Goal: Task Accomplishment & Management: Manage account settings

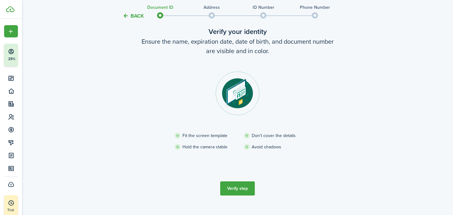
scroll to position [47, 0]
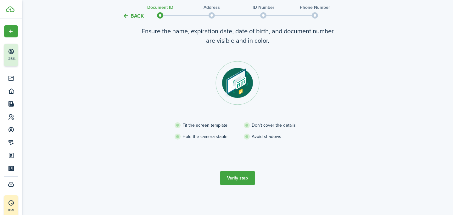
click at [240, 182] on button "Verify step" at bounding box center [237, 178] width 35 height 14
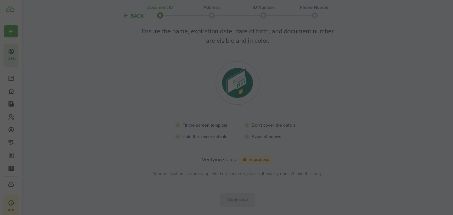
scroll to position [44, 0]
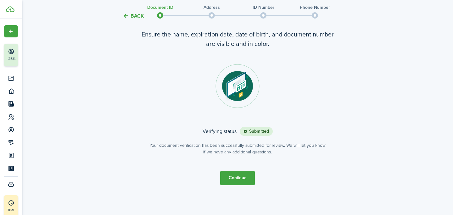
click at [242, 177] on button "Continue" at bounding box center [237, 178] width 35 height 14
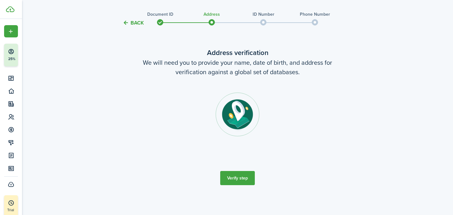
scroll to position [0, 0]
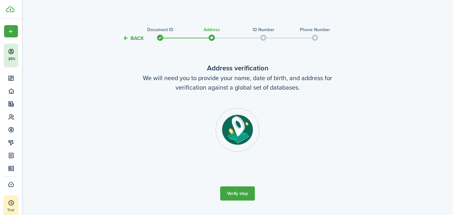
click at [241, 190] on button "Verify step" at bounding box center [237, 194] width 35 height 14
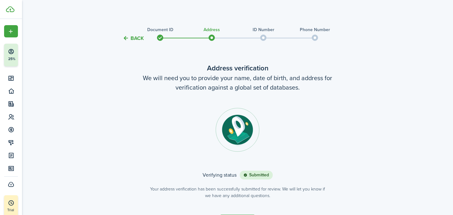
scroll to position [44, 0]
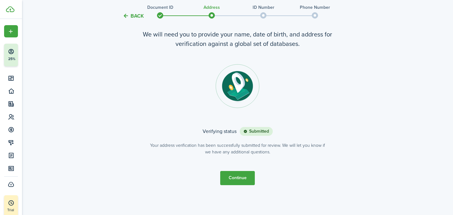
click at [237, 176] on button "Continue" at bounding box center [237, 178] width 35 height 14
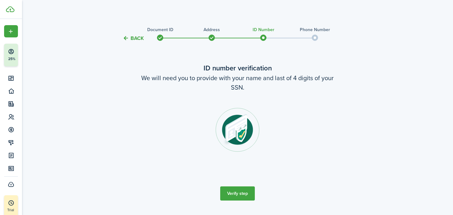
click at [233, 190] on button "Verify step" at bounding box center [237, 194] width 35 height 14
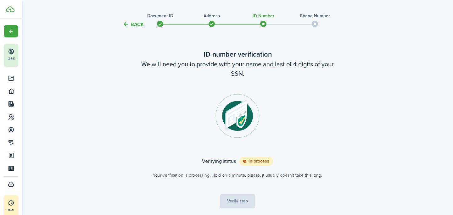
scroll to position [30, 0]
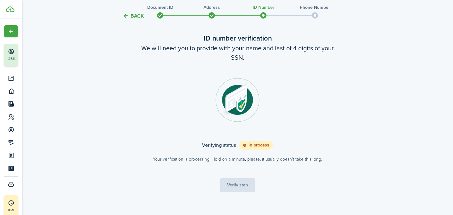
click at [238, 183] on tc-wizard-step "ID number verification We will need you to provide with your name and last of 4…" at bounding box center [237, 112] width 264 height 185
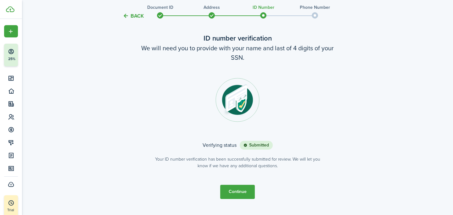
click at [241, 195] on button "Continue" at bounding box center [237, 192] width 35 height 14
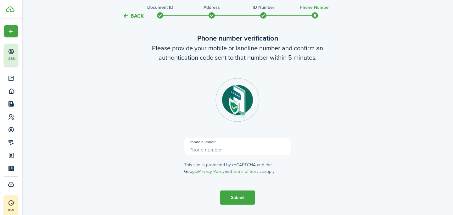
scroll to position [0, 0]
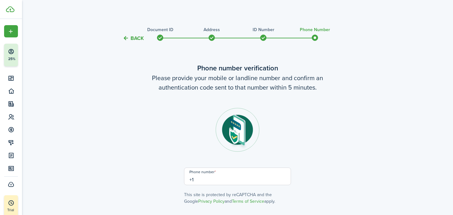
click at [247, 179] on input "+1" at bounding box center [237, 177] width 107 height 18
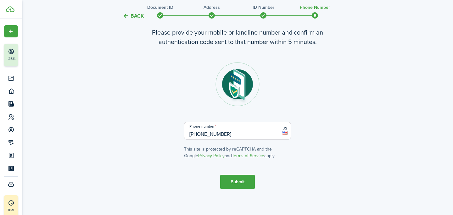
scroll to position [49, 0]
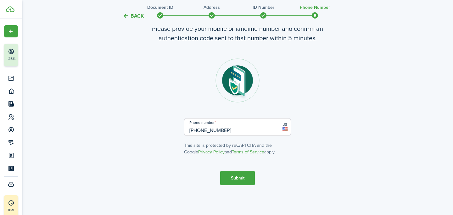
type input "[PHONE_NUMBER]"
click at [235, 174] on button "Submit" at bounding box center [237, 178] width 35 height 14
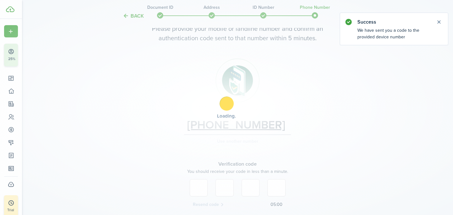
scroll to position [102, 0]
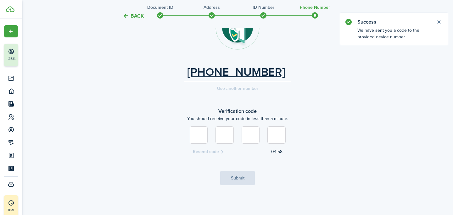
click at [203, 132] on input at bounding box center [199, 135] width 18 height 17
type input "8"
type input "3"
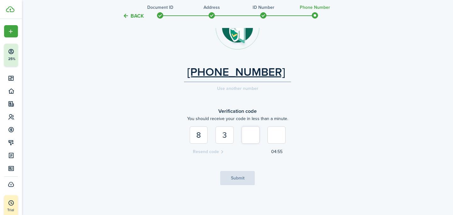
type input "6"
type input "8"
click at [233, 183] on button "Submit" at bounding box center [237, 178] width 35 height 14
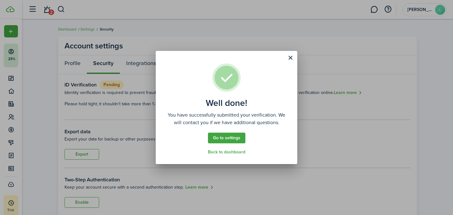
click at [291, 53] on button "Close modal" at bounding box center [290, 58] width 11 height 11
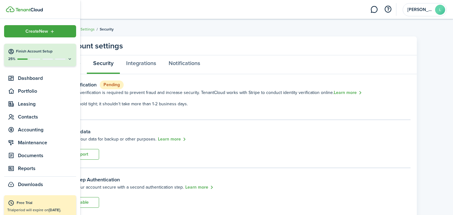
click at [70, 59] on icon at bounding box center [69, 59] width 5 height 5
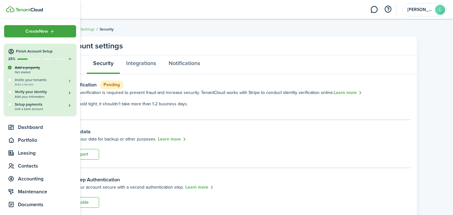
click at [50, 82] on h5 "Invite your tenants" at bounding box center [44, 79] width 58 height 5
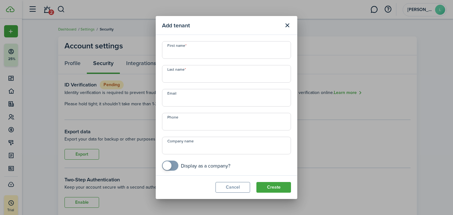
click at [228, 55] on input "First name" at bounding box center [226, 50] width 129 height 18
type input "[PERSON_NAME]"
type input "[EMAIL_ADDRESS][DOMAIN_NAME]"
type input "[PHONE_NUMBER]"
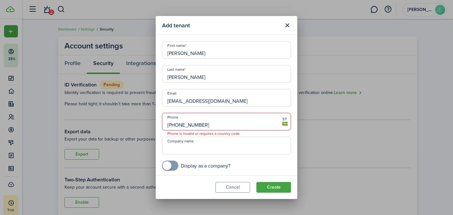
click at [229, 143] on input "Company name" at bounding box center [226, 146] width 129 height 18
type input "ZITRO Property Management"
click at [213, 167] on input "checkbox" at bounding box center [196, 166] width 68 height 10
checkbox input "true"
click at [254, 164] on mobiscroll-switch "Display as a company?" at bounding box center [226, 166] width 129 height 10
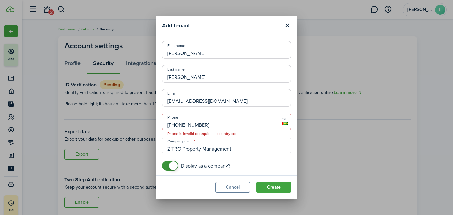
click at [270, 188] on button "Create" at bounding box center [273, 187] width 35 height 11
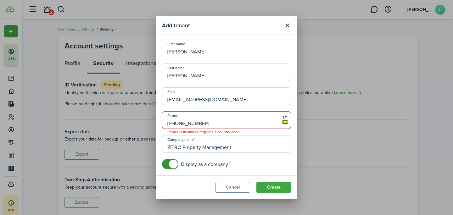
click at [272, 188] on button "Create" at bounding box center [273, 187] width 35 height 11
click at [248, 122] on input "[PHONE_NUMBER]" at bounding box center [226, 120] width 129 height 18
click at [191, 124] on input "[PHONE_NUMBER]" at bounding box center [226, 120] width 129 height 18
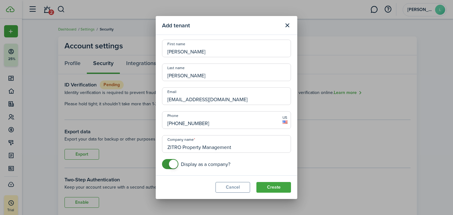
type input "[PHONE_NUMBER]"
click at [277, 186] on button "Create" at bounding box center [273, 187] width 35 height 11
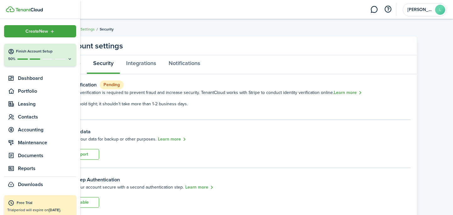
click at [70, 58] on icon at bounding box center [69, 59] width 5 height 5
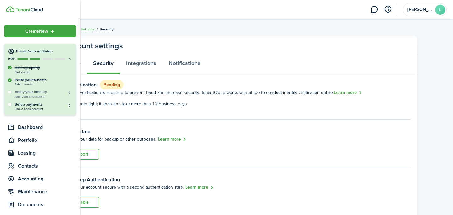
click at [22, 91] on h5 "Verify your identity" at bounding box center [44, 91] width 58 height 5
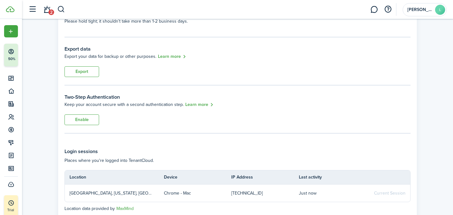
scroll to position [98, 0]
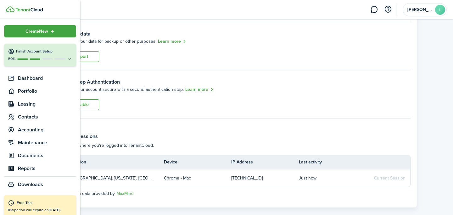
click at [43, 63] on button "Finish Account Setup 50%" at bounding box center [40, 55] width 72 height 23
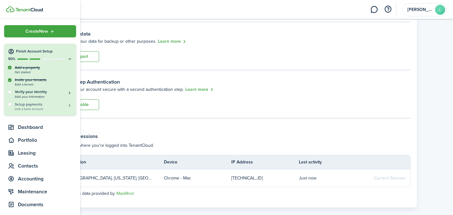
click at [28, 104] on h5 "Setup payments" at bounding box center [44, 105] width 58 height 6
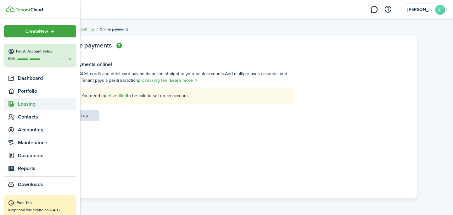
click at [24, 103] on span "Leasing" at bounding box center [47, 104] width 58 height 8
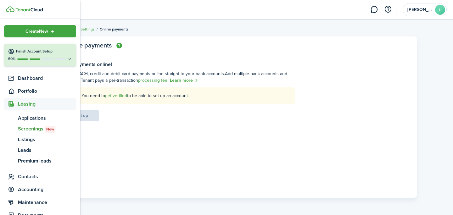
click at [28, 127] on span "Screenings New" at bounding box center [47, 129] width 58 height 8
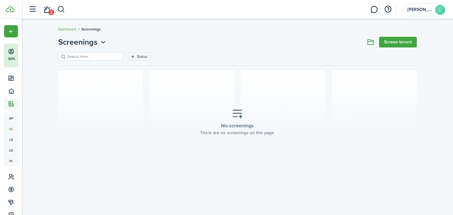
click at [408, 39] on link "Screen tenant" at bounding box center [398, 42] width 38 height 11
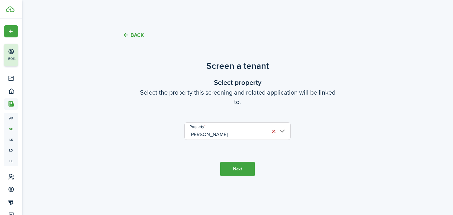
click at [221, 134] on input "[PERSON_NAME]" at bounding box center [237, 131] width 106 height 18
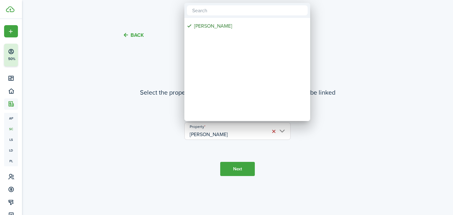
click at [297, 127] on div at bounding box center [227, 108] width 554 height 316
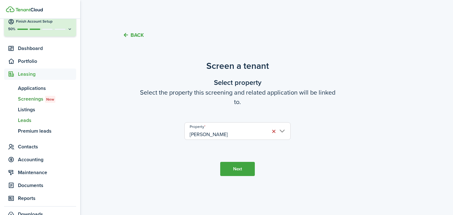
scroll to position [32, 0]
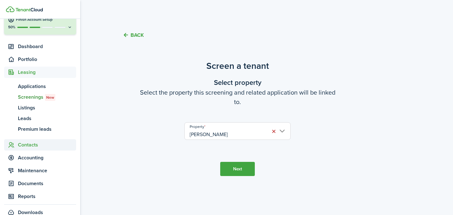
click at [31, 145] on span "Contacts" at bounding box center [47, 145] width 58 height 8
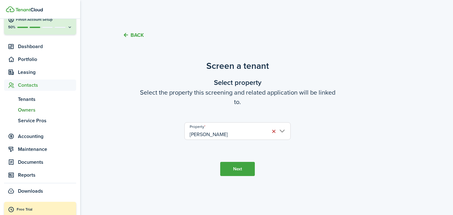
click at [35, 110] on span "Owners" at bounding box center [47, 110] width 58 height 8
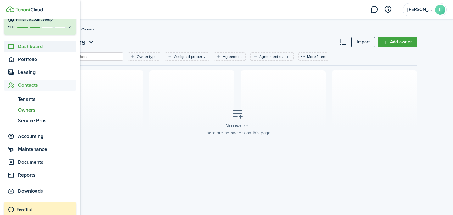
click at [39, 45] on span "Dashboard" at bounding box center [47, 47] width 58 height 8
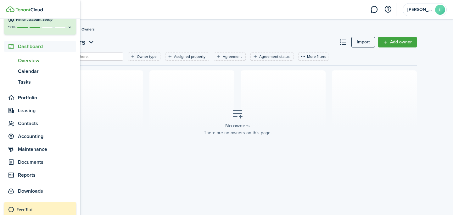
click at [34, 60] on span "Overview" at bounding box center [47, 61] width 58 height 8
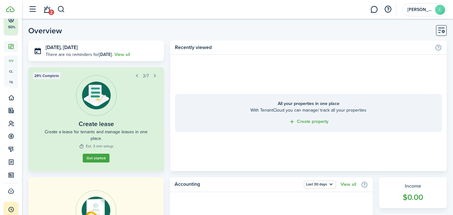
click at [88, 157] on link "Get started" at bounding box center [96, 158] width 27 height 9
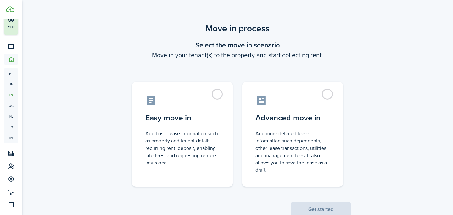
scroll to position [19, 0]
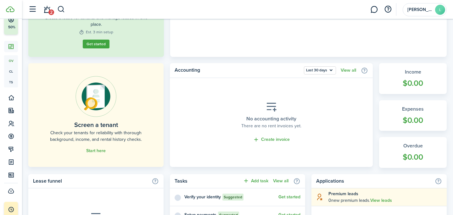
scroll to position [116, 0]
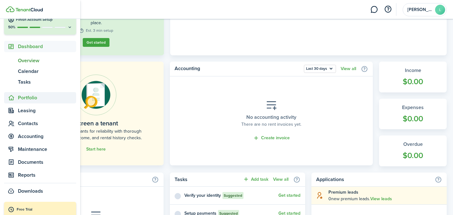
click at [25, 100] on span "Portfolio" at bounding box center [47, 98] width 58 height 8
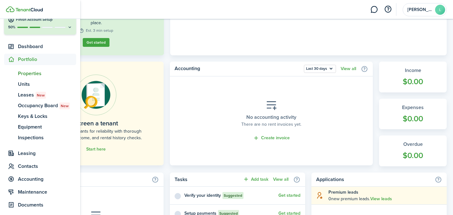
click at [28, 74] on span "Properties" at bounding box center [47, 74] width 58 height 8
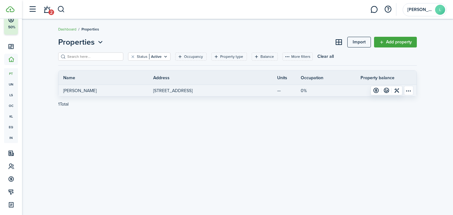
click at [193, 92] on p "[STREET_ADDRESS]" at bounding box center [172, 90] width 39 height 7
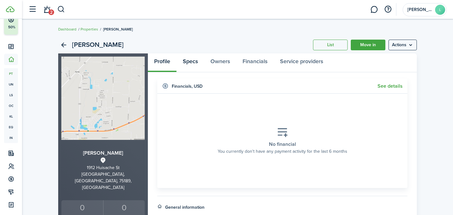
click at [190, 62] on link "Specs" at bounding box center [191, 62] width 28 height 19
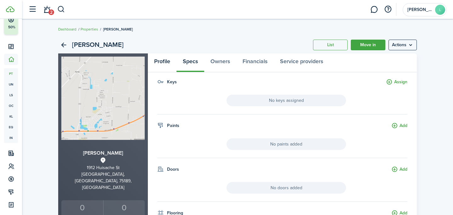
click at [164, 59] on link "Profile" at bounding box center [162, 62] width 29 height 19
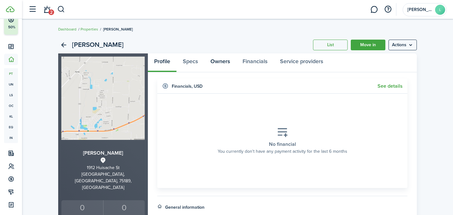
click at [211, 59] on link "Owners" at bounding box center [220, 62] width 32 height 19
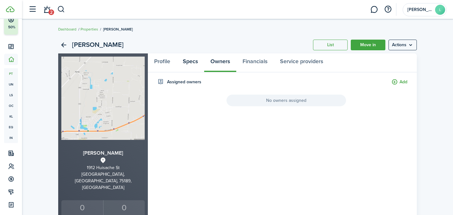
click at [195, 59] on link "Specs" at bounding box center [191, 62] width 28 height 19
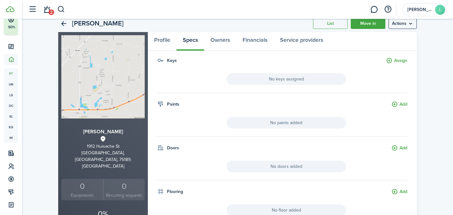
scroll to position [21, 0]
click at [413, 28] on menu-btn "Actions" at bounding box center [403, 24] width 28 height 11
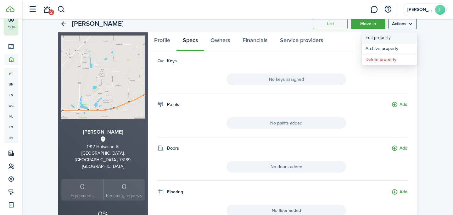
click at [402, 34] on link "Edit property" at bounding box center [389, 37] width 55 height 11
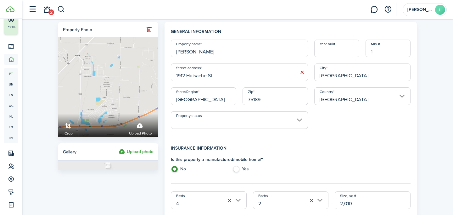
click at [255, 71] on input "1912 Huisache St" at bounding box center [239, 73] width 137 height 18
click at [222, 48] on input "[PERSON_NAME]" at bounding box center [239, 49] width 137 height 18
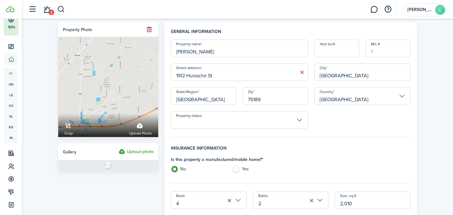
click at [222, 48] on input "[PERSON_NAME]" at bounding box center [239, 49] width 137 height 18
paste input "1912 Huisache St"
type input "1912 Huisache St"
click at [363, 121] on div "Property name [STREET_ADDRESS] Year built [GEOGRAPHIC_DATA] address [STREET_ADD…" at bounding box center [291, 84] width 246 height 89
click at [351, 52] on input "Year built" at bounding box center [336, 49] width 45 height 18
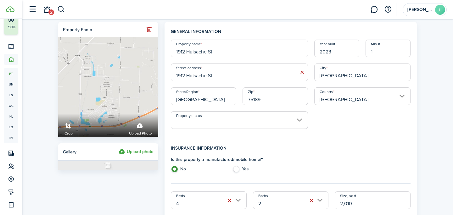
click at [263, 118] on input "Property status" at bounding box center [239, 120] width 137 height 18
type input "2023"
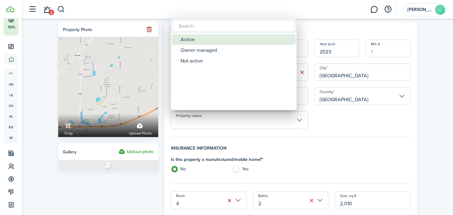
click at [251, 37] on div "Active" at bounding box center [236, 39] width 111 height 11
type input "Active"
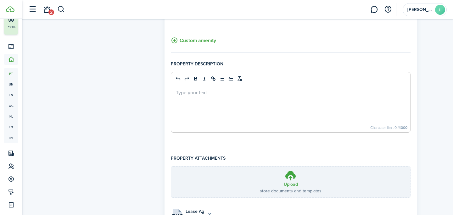
scroll to position [479, 0]
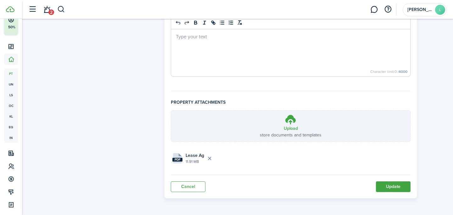
click at [401, 188] on button "Update" at bounding box center [393, 187] width 35 height 11
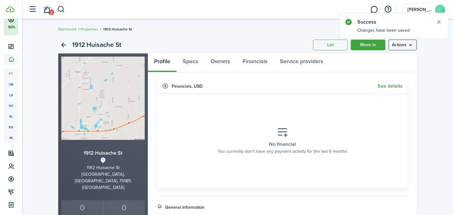
click at [440, 20] on button "Close notify" at bounding box center [439, 22] width 9 height 9
click at [196, 62] on link "Specs" at bounding box center [191, 62] width 28 height 19
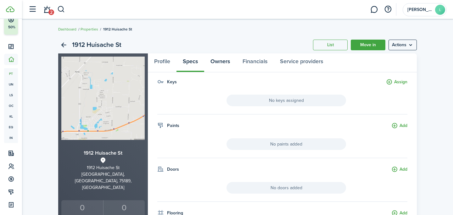
click at [220, 60] on link "Owners" at bounding box center [220, 62] width 32 height 19
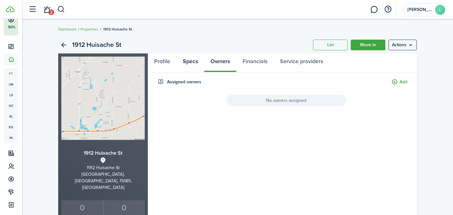
click at [188, 62] on link "Specs" at bounding box center [191, 62] width 28 height 19
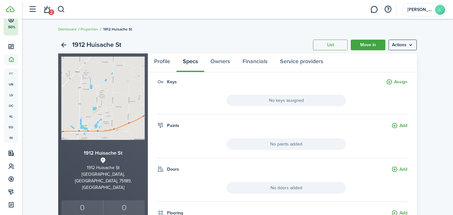
click at [401, 172] on button "Add" at bounding box center [399, 169] width 16 height 7
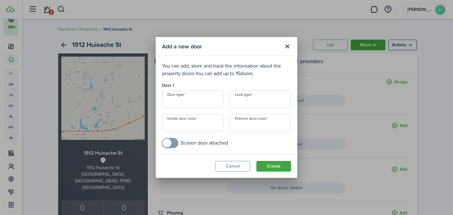
click at [210, 103] on input "Door type" at bounding box center [192, 99] width 61 height 18
click at [286, 45] on button "Close modal" at bounding box center [287, 46] width 11 height 11
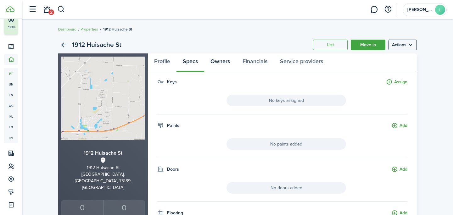
click at [223, 66] on link "Owners" at bounding box center [220, 62] width 32 height 19
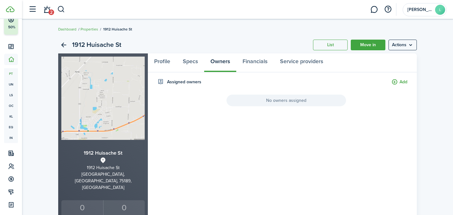
click at [316, 98] on span "No owners assigned" at bounding box center [287, 101] width 120 height 12
click at [398, 81] on button "Add" at bounding box center [399, 82] width 16 height 7
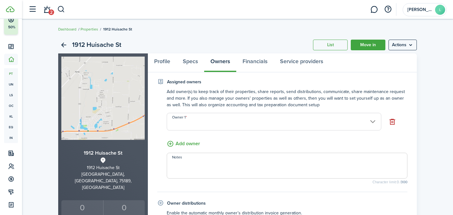
click at [273, 115] on input "Owner 1" at bounding box center [274, 122] width 215 height 18
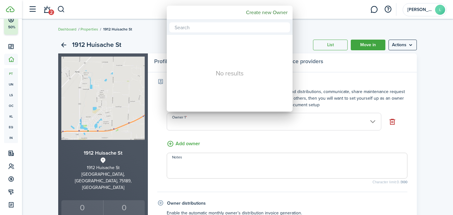
click at [245, 131] on div at bounding box center [227, 108] width 554 height 316
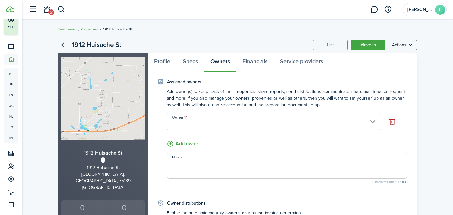
click at [202, 161] on textarea "Notes" at bounding box center [287, 167] width 240 height 15
click at [205, 125] on input "Owner 1" at bounding box center [274, 122] width 215 height 18
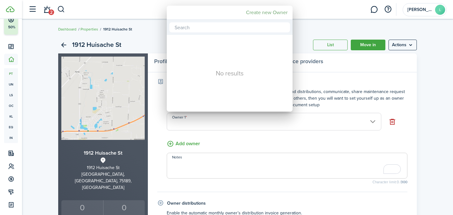
click at [270, 11] on mbsc-button "Create new Owner" at bounding box center [267, 12] width 47 height 11
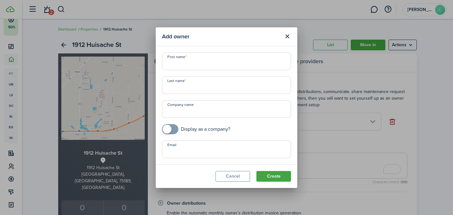
click at [231, 60] on input "First name" at bounding box center [226, 62] width 129 height 18
click at [215, 66] on input "[PERSON_NAME]" at bounding box center [226, 62] width 129 height 18
type input "[PERSON_NAME]"
click at [182, 89] on input "Last name" at bounding box center [226, 85] width 129 height 18
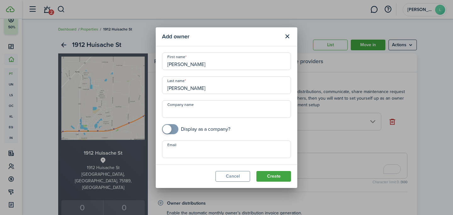
type input "[PERSON_NAME]"
click at [262, 155] on input "Email" at bounding box center [226, 150] width 129 height 18
click at [219, 64] on input "[PERSON_NAME]" at bounding box center [226, 62] width 129 height 18
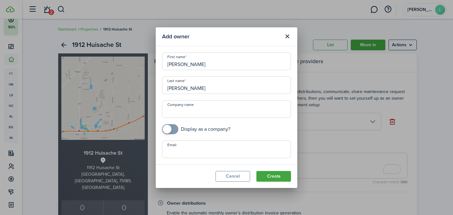
type input "[PERSON_NAME]"
click at [289, 32] on button "Close modal" at bounding box center [287, 36] width 11 height 11
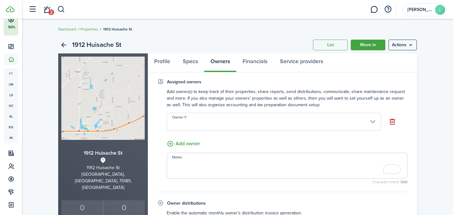
click at [187, 144] on button "Add owner" at bounding box center [183, 144] width 33 height 8
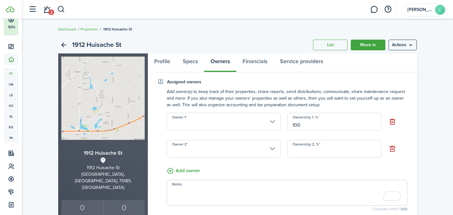
click at [328, 115] on input "100" at bounding box center [334, 122] width 94 height 18
click at [392, 146] on button "button" at bounding box center [393, 149] width 10 height 10
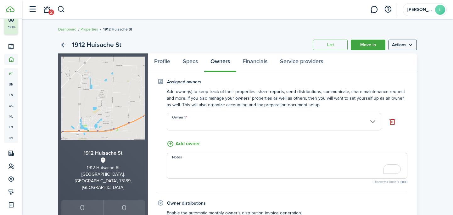
click at [182, 123] on input "Owner 1" at bounding box center [274, 122] width 215 height 18
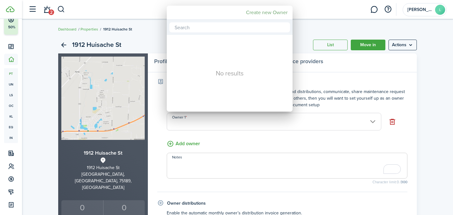
click at [277, 14] on mbsc-button "Create new Owner" at bounding box center [267, 12] width 47 height 11
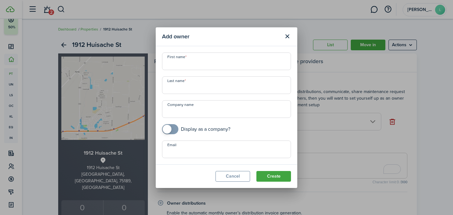
click at [248, 63] on input "First name" at bounding box center [226, 62] width 129 height 18
type input "f"
type input "[PERSON_NAME]"
click at [226, 149] on input "Email" at bounding box center [226, 150] width 129 height 18
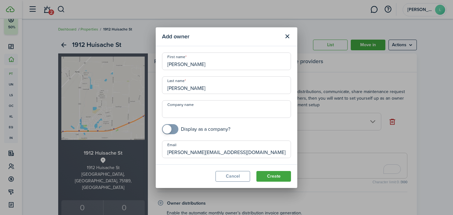
type input "[PERSON_NAME][EMAIL_ADDRESS][DOMAIN_NAME]"
click at [284, 176] on button "Create" at bounding box center [273, 176] width 35 height 11
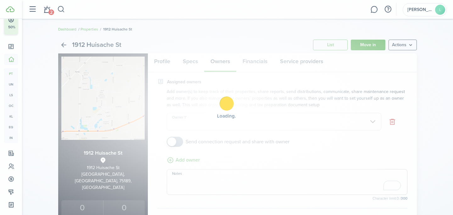
type input "[PERSON_NAME]"
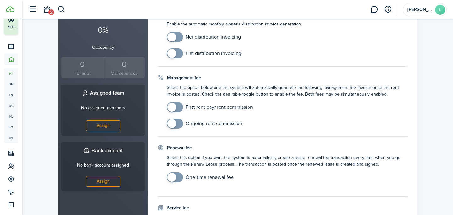
scroll to position [206, 0]
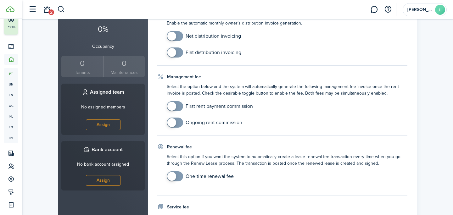
click at [178, 124] on span at bounding box center [175, 123] width 6 height 10
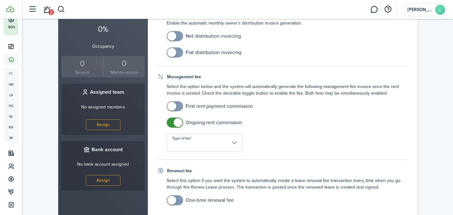
click at [178, 124] on span at bounding box center [178, 122] width 9 height 9
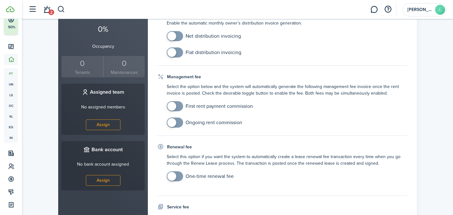
checkbox input "true"
click at [178, 124] on span at bounding box center [175, 123] width 6 height 10
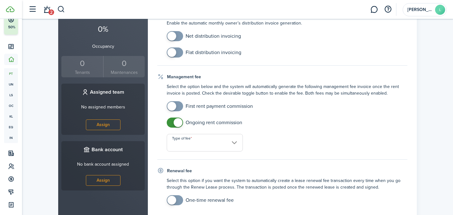
click at [181, 143] on input "Type of fee" at bounding box center [205, 143] width 76 height 18
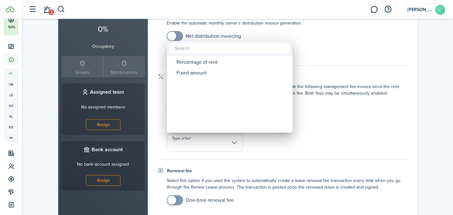
click at [252, 148] on div at bounding box center [227, 108] width 554 height 316
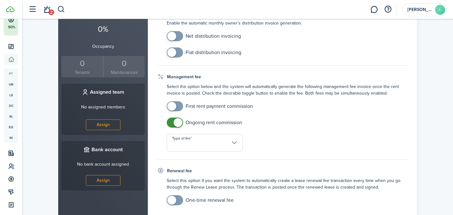
click at [230, 143] on input "Type of fee" at bounding box center [205, 143] width 76 height 18
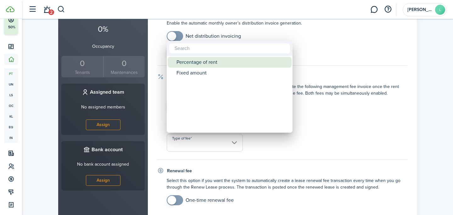
click at [228, 60] on div "Percentage of rent" at bounding box center [232, 62] width 111 height 11
type input "Percentage of rent"
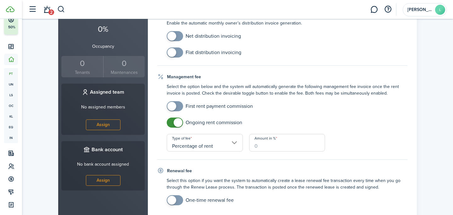
click at [278, 142] on input "Amount in %" at bounding box center [287, 143] width 76 height 18
click at [223, 149] on input "Percentage of rent" at bounding box center [205, 143] width 76 height 18
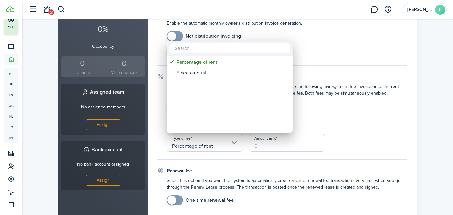
click at [223, 149] on div at bounding box center [227, 108] width 554 height 316
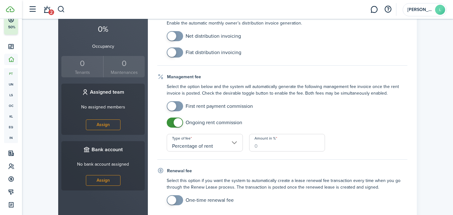
click at [214, 149] on input "Percentage of rent" at bounding box center [205, 143] width 76 height 18
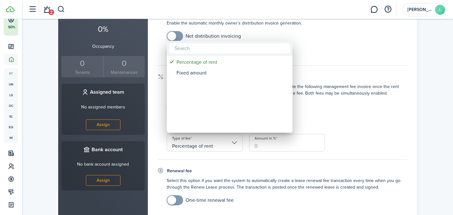
click at [307, 91] on div at bounding box center [227, 108] width 554 height 316
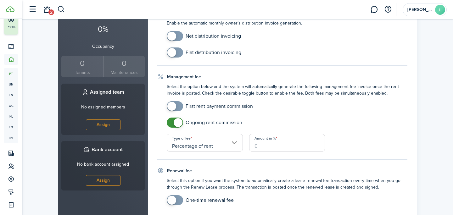
click at [261, 145] on input "Amount in %" at bounding box center [287, 143] width 76 height 18
type input "8"
click at [267, 166] on property-owners-form "Assigned owners Add owner(s) to keep track of their properties, share reports, …" at bounding box center [282, 85] width 250 height 426
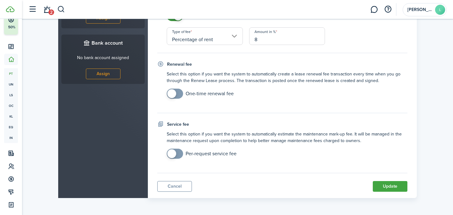
scroll to position [313, 0]
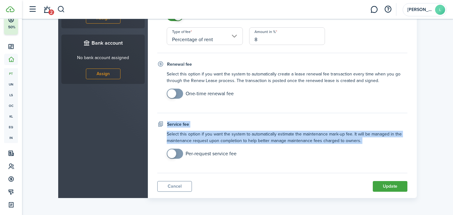
drag, startPoint x: 166, startPoint y: 124, endPoint x: 243, endPoint y: 156, distance: 83.1
click at [245, 156] on fieldset "Service fee Select this option if you want the system to automatically estimate…" at bounding box center [282, 147] width 250 height 52
drag, startPoint x: 243, startPoint y: 156, endPoint x: 163, endPoint y: 122, distance: 87.3
click at [163, 122] on fieldset "Service fee Select this option if you want the system to automatically estimate…" at bounding box center [282, 147] width 250 height 52
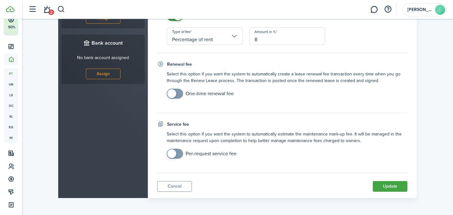
click at [209, 121] on div "Service fee" at bounding box center [282, 124] width 250 height 7
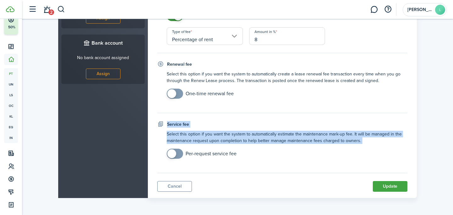
drag, startPoint x: 374, startPoint y: 158, endPoint x: 163, endPoint y: 106, distance: 217.7
click at [164, 122] on div "Service fee" at bounding box center [282, 124] width 250 height 7
drag, startPoint x: 164, startPoint y: 122, endPoint x: 391, endPoint y: 164, distance: 230.5
click at [391, 164] on fieldset "Service fee Select this option if you want the system to automatically estimate…" at bounding box center [282, 147] width 250 height 52
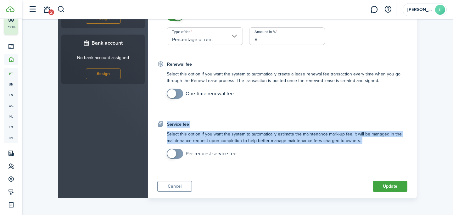
click at [391, 164] on fieldset "Service fee Select this option if you want the system to automatically estimate…" at bounding box center [282, 147] width 250 height 52
drag, startPoint x: 167, startPoint y: 125, endPoint x: 393, endPoint y: 153, distance: 227.7
click at [393, 153] on fieldset "Service fee Select this option if you want the system to automatically estimate…" at bounding box center [282, 147] width 250 height 52
click at [393, 153] on mobiscroll-switch "Per-request service fee" at bounding box center [287, 154] width 241 height 10
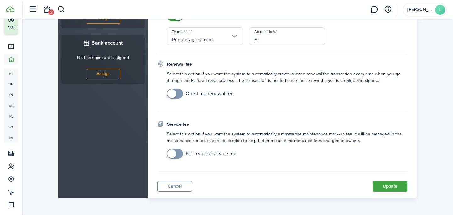
click at [398, 188] on button "Update" at bounding box center [390, 186] width 35 height 11
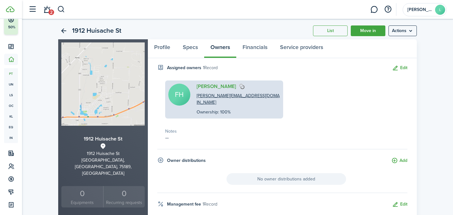
scroll to position [0, 0]
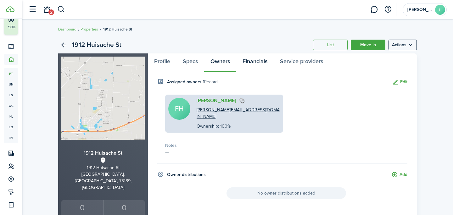
click at [251, 64] on link "Financials" at bounding box center [254, 62] width 37 height 19
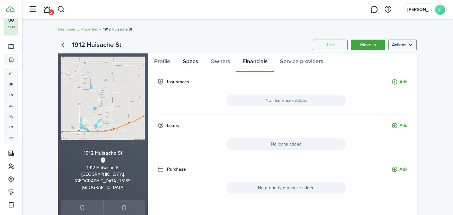
click at [183, 66] on link "Specs" at bounding box center [191, 62] width 28 height 19
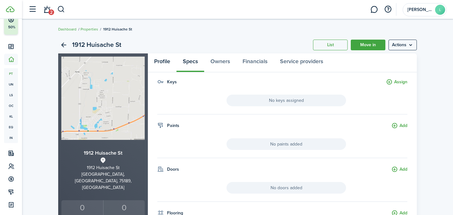
click at [163, 59] on link "Profile" at bounding box center [162, 62] width 29 height 19
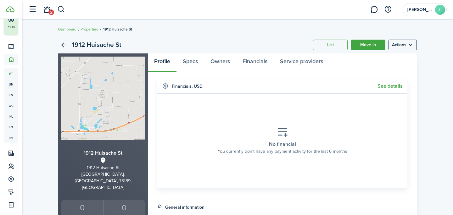
click at [412, 51] on div "1912 Huisache St List Move in Actions" at bounding box center [237, 45] width 359 height 17
click at [403, 44] on menu-btn "Actions" at bounding box center [403, 45] width 28 height 11
click at [309, 64] on link "Service providers" at bounding box center [302, 62] width 56 height 19
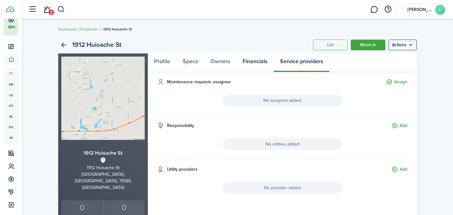
click at [240, 62] on link "Financials" at bounding box center [254, 62] width 37 height 19
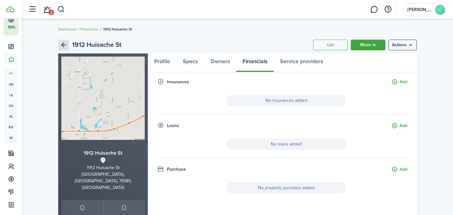
click at [59, 47] on link "Back" at bounding box center [63, 45] width 11 height 11
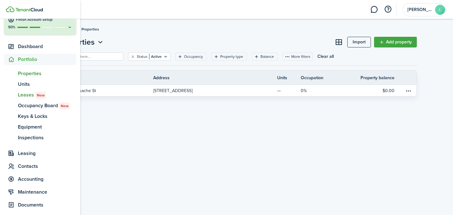
click at [32, 93] on span "Leases New" at bounding box center [47, 95] width 58 height 8
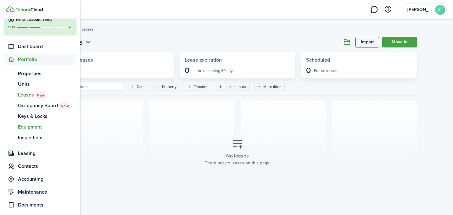
click at [25, 127] on span "Equipment" at bounding box center [47, 127] width 58 height 8
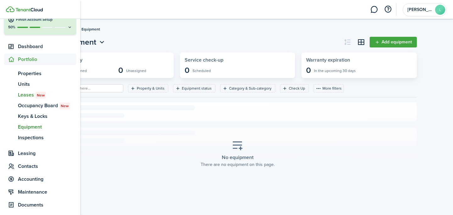
click at [27, 96] on span "Leases New" at bounding box center [47, 95] width 58 height 8
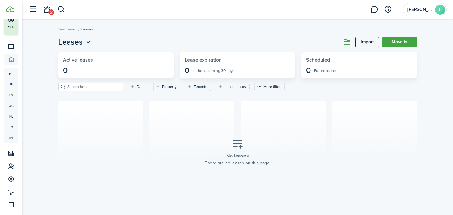
click at [75, 47] on span "Leases" at bounding box center [70, 42] width 25 height 11
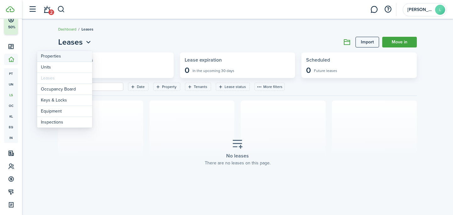
click at [75, 55] on link "Properties" at bounding box center [64, 56] width 55 height 11
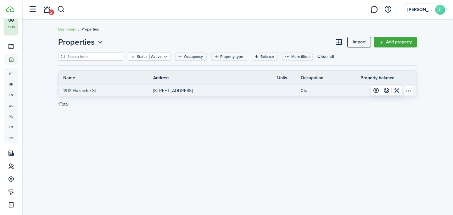
click at [265, 93] on link at bounding box center [263, 90] width 30 height 11
click at [409, 93] on table-menu-btn-icon "Open menu" at bounding box center [408, 90] width 9 height 9
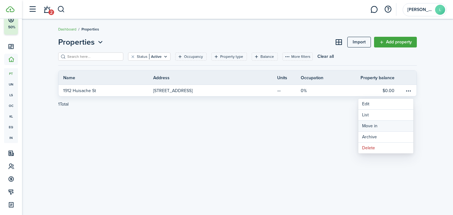
click at [393, 124] on link "Move in" at bounding box center [385, 126] width 55 height 11
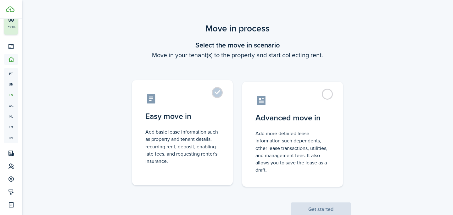
click at [196, 92] on label "Easy move in Add basic lease information such as property and tenant details, r…" at bounding box center [182, 132] width 101 height 105
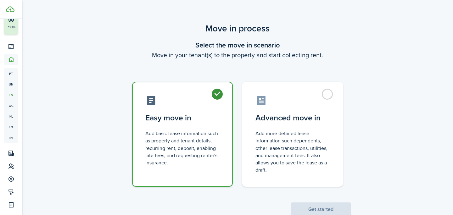
radio input "true"
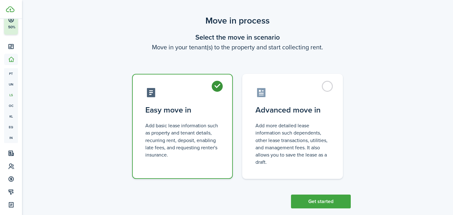
scroll to position [19, 0]
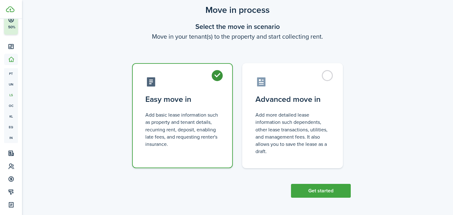
click at [314, 191] on button "Get started" at bounding box center [321, 191] width 60 height 14
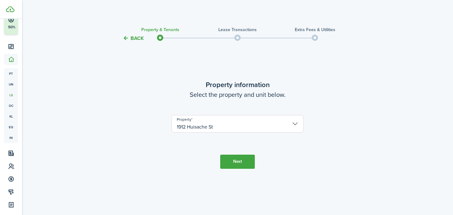
click at [239, 159] on button "Next" at bounding box center [237, 162] width 35 height 14
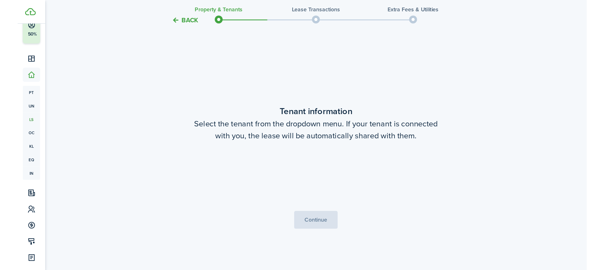
scroll to position [173, 0]
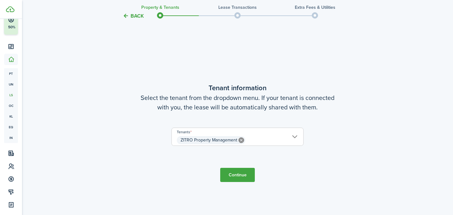
click at [240, 139] on icon at bounding box center [242, 141] width 6 height 6
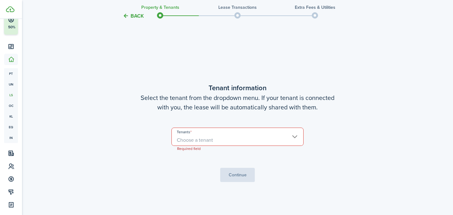
click at [223, 137] on span "Choose a tenant" at bounding box center [238, 140] width 132 height 11
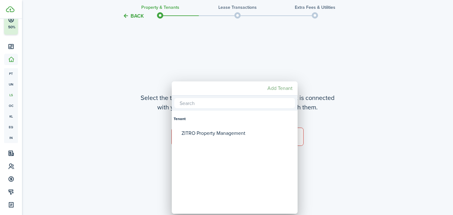
click at [282, 87] on mbsc-button "Add Tenant" at bounding box center [280, 88] width 30 height 11
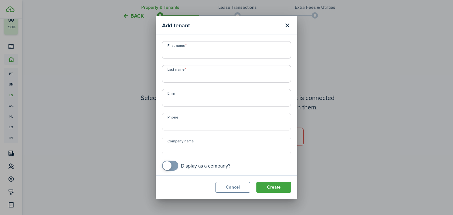
click at [221, 50] on input "First name" at bounding box center [226, 50] width 129 height 18
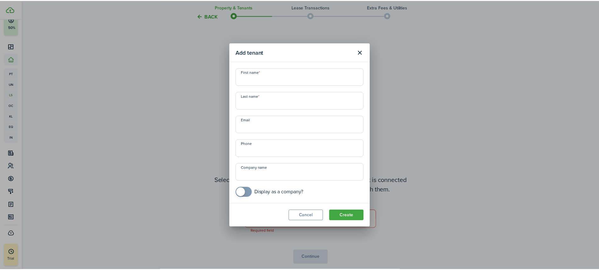
scroll to position [0, 0]
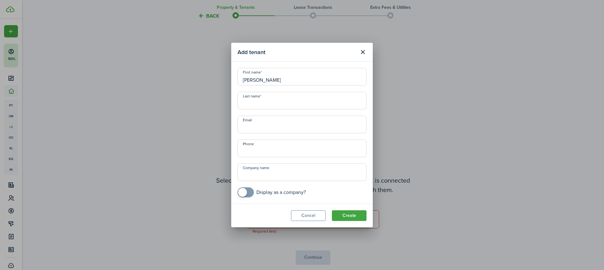
type input "[PERSON_NAME]"
type input "K"
type input "[PERSON_NAME]"
click at [289, 129] on input "Email" at bounding box center [302, 125] width 129 height 18
type input "e"
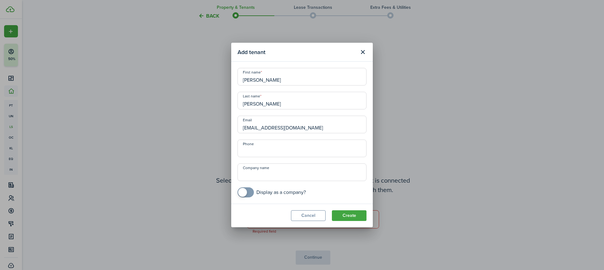
type input "[EMAIL_ADDRESS][DOMAIN_NAME]"
click at [307, 149] on input "+1" at bounding box center [302, 149] width 129 height 18
type input "[PHONE_NUMBER]"
click at [339, 215] on button "Create" at bounding box center [349, 216] width 35 height 11
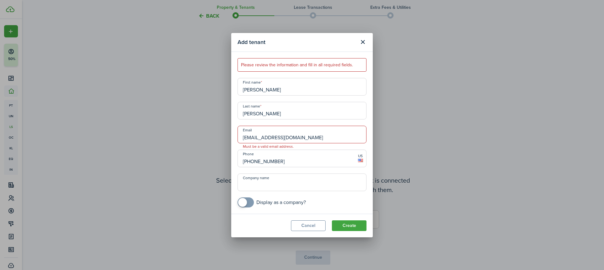
click at [295, 133] on input "[EMAIL_ADDRESS][DOMAIN_NAME]" at bounding box center [302, 135] width 129 height 18
click at [304, 137] on input "[EMAIL_ADDRESS][DOMAIN_NAME]" at bounding box center [302, 135] width 129 height 18
type input "[EMAIL_ADDRESS][DOMAIN_NAME]"
click at [350, 215] on button "Create" at bounding box center [349, 226] width 35 height 11
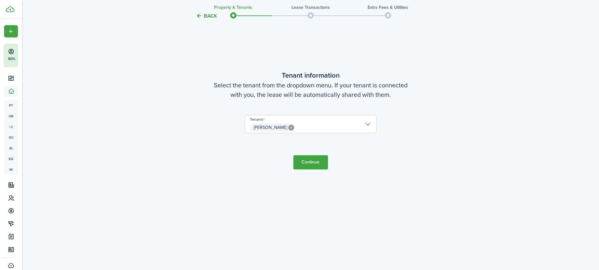
scroll to position [270, 0]
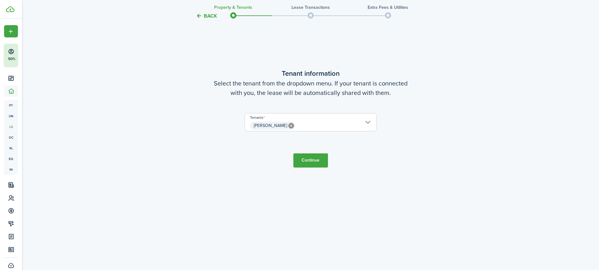
click at [369, 121] on span "[PERSON_NAME]" at bounding box center [311, 126] width 132 height 11
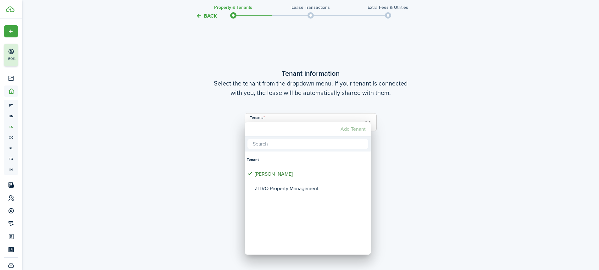
click at [363, 125] on mbsc-button "Add Tenant" at bounding box center [353, 129] width 30 height 11
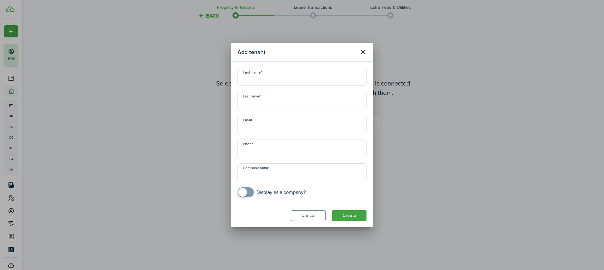
click at [282, 62] on modal-body "First name Last name Email Phone Company name Display as a company?" at bounding box center [302, 133] width 142 height 142
click at [281, 68] on input "First name" at bounding box center [302, 77] width 129 height 18
type input "[PERSON_NAME]"
type input "[EMAIL_ADDRESS][DOMAIN_NAME]"
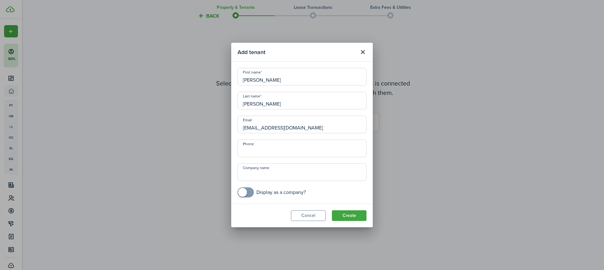
type input "+1"
drag, startPoint x: 323, startPoint y: 167, endPoint x: 321, endPoint y: 170, distance: 3.5
click at [322, 167] on input "Company name" at bounding box center [302, 173] width 129 height 18
click at [347, 215] on modal-footer "Cancel Create" at bounding box center [302, 216] width 142 height 24
click at [347, 215] on button "Create" at bounding box center [349, 216] width 35 height 11
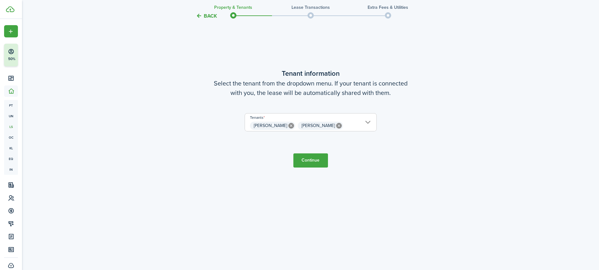
click at [315, 160] on button "Continue" at bounding box center [311, 161] width 35 height 14
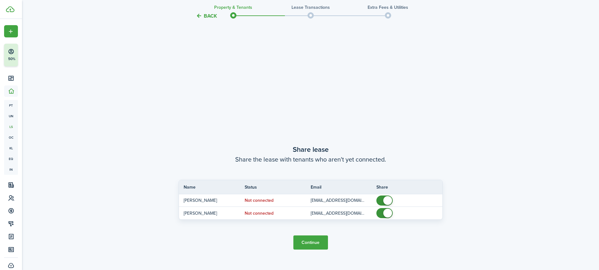
scroll to position [498, 0]
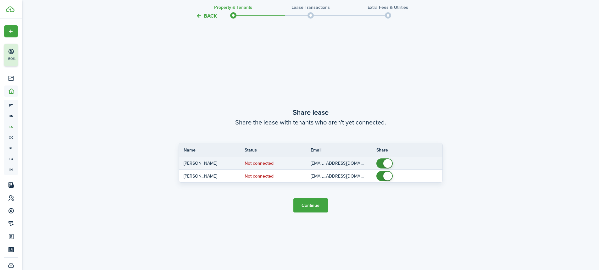
click at [264, 165] on status "Not connected" at bounding box center [259, 163] width 29 height 5
checkbox input "false"
click at [391, 166] on span at bounding box center [388, 163] width 9 height 9
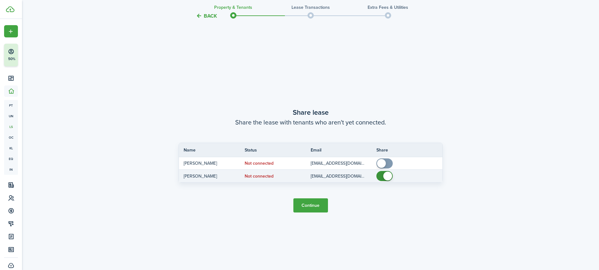
checkbox input "false"
click at [390, 178] on span at bounding box center [388, 176] width 9 height 9
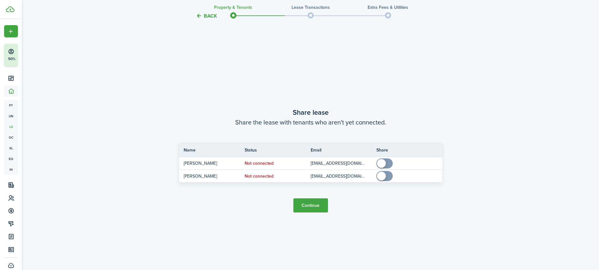
click at [310, 199] on button "Continue" at bounding box center [311, 206] width 35 height 14
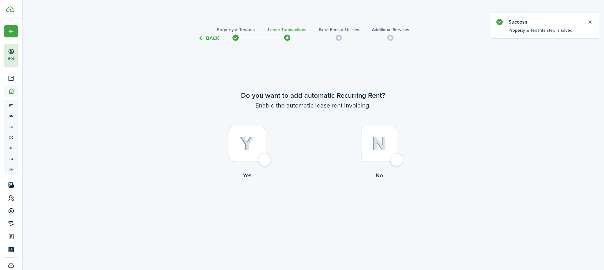
click at [239, 152] on div at bounding box center [247, 144] width 36 height 36
radio input "true"
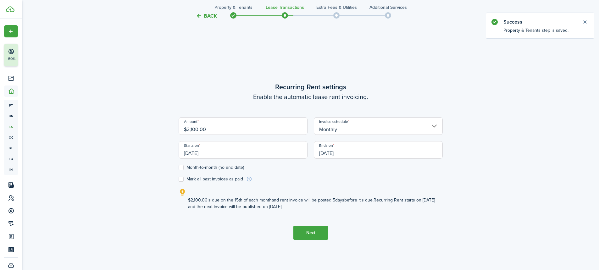
scroll to position [228, 0]
click at [193, 154] on input "[DATE]" at bounding box center [243, 149] width 129 height 18
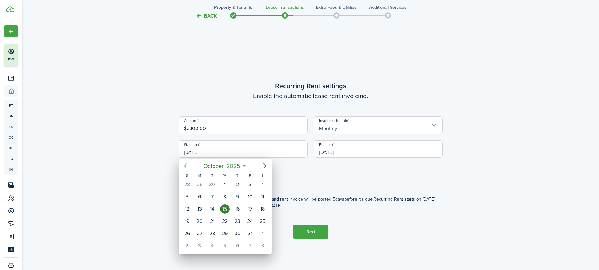
click at [187, 166] on icon "Previous page" at bounding box center [186, 166] width 8 height 8
click at [188, 168] on icon "Previous page" at bounding box center [186, 166] width 8 height 8
click at [254, 198] on div "13" at bounding box center [249, 196] width 9 height 9
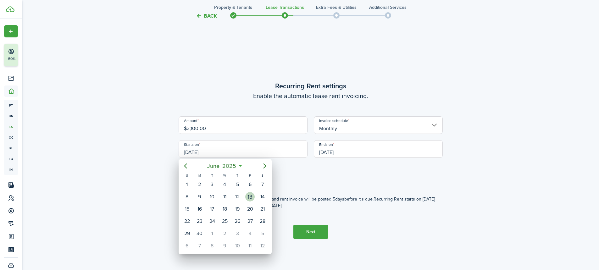
type input "[DATE]"
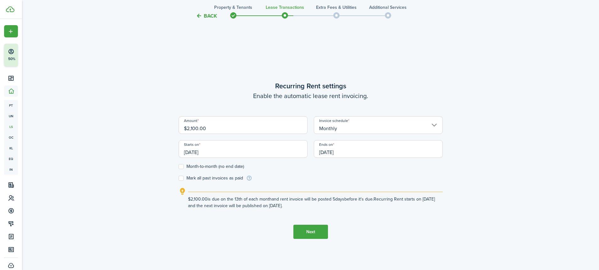
click at [367, 149] on input "[DATE]" at bounding box center [378, 149] width 129 height 18
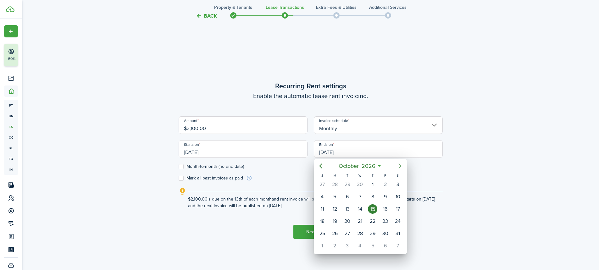
click at [398, 167] on icon "Next page" at bounding box center [400, 166] width 8 height 8
click at [319, 166] on icon "Previous page" at bounding box center [321, 166] width 8 height 8
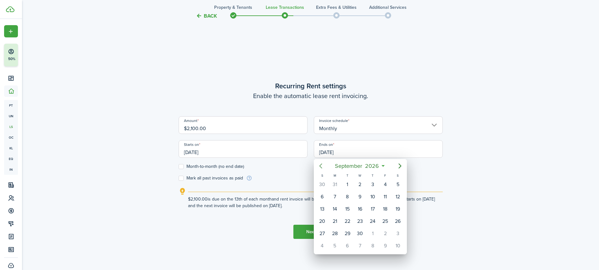
click at [319, 166] on icon "Previous page" at bounding box center [321, 166] width 8 height 8
click at [386, 215] on div "31" at bounding box center [385, 233] width 9 height 9
type input "[DATE]"
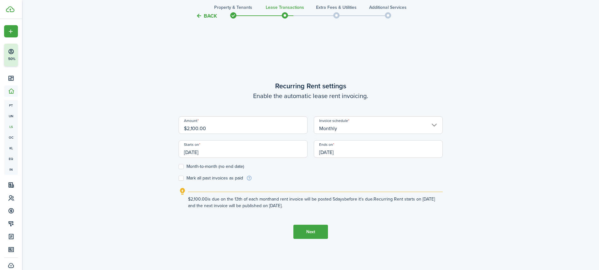
click at [180, 179] on label "Mark all past invoices as paid" at bounding box center [211, 178] width 65 height 5
click at [179, 179] on input "Mark all past invoices as paid" at bounding box center [178, 178] width 0 height 0
checkbox input "true"
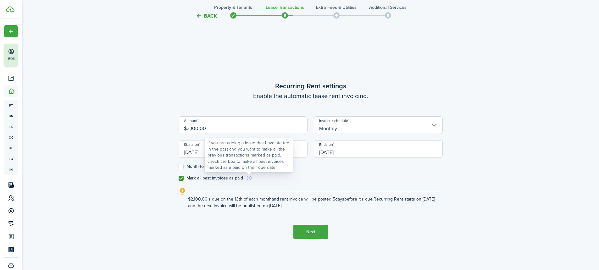
click at [251, 177] on info-icon at bounding box center [249, 179] width 6 height 6
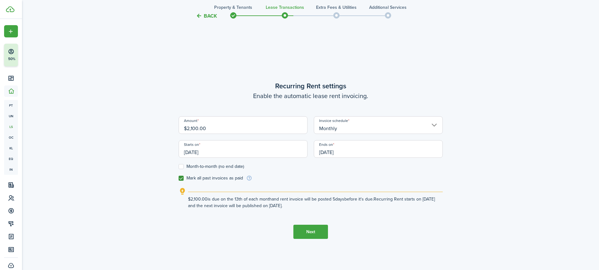
click at [326, 187] on lease-wizard-rent-recurring "Recurring Rent settings Enable the automatic lease rent invoicing. Amount $2,10…" at bounding box center [311, 145] width 264 height 128
click at [319, 215] on button "Next" at bounding box center [311, 232] width 35 height 14
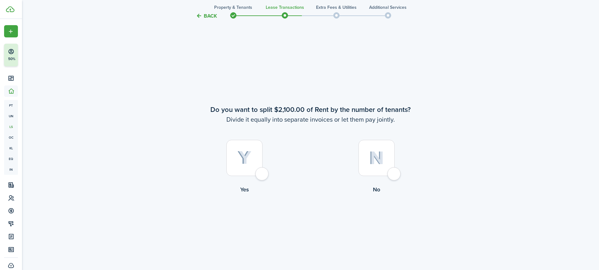
scroll to position [498, 0]
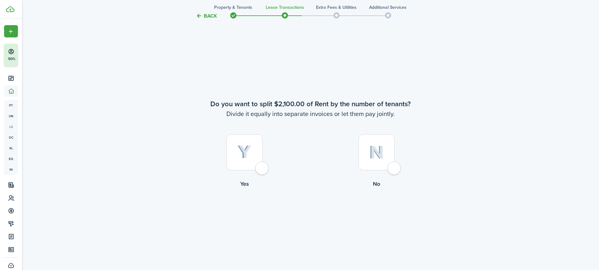
click at [390, 154] on div at bounding box center [377, 152] width 36 height 36
radio input "true"
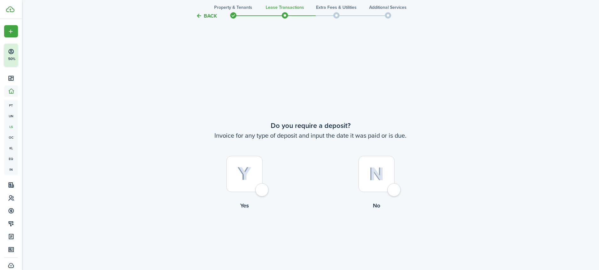
scroll to position [769, 0]
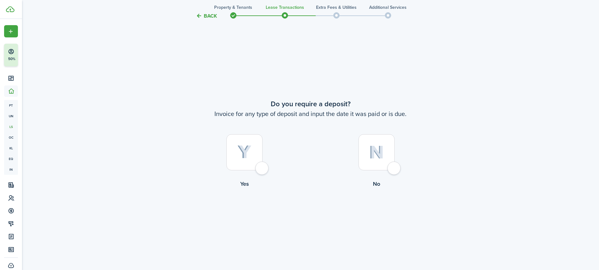
click at [246, 143] on div at bounding box center [245, 152] width 36 height 36
radio input "true"
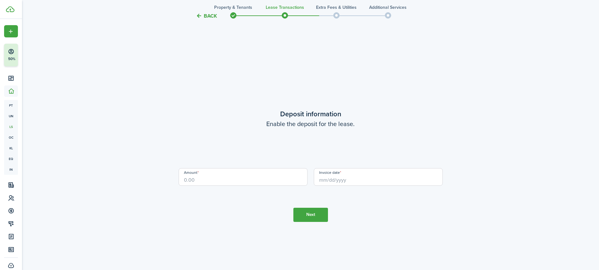
scroll to position [1039, 0]
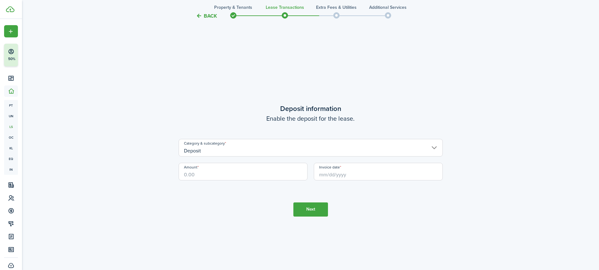
click at [209, 152] on input "Deposit" at bounding box center [311, 148] width 264 height 18
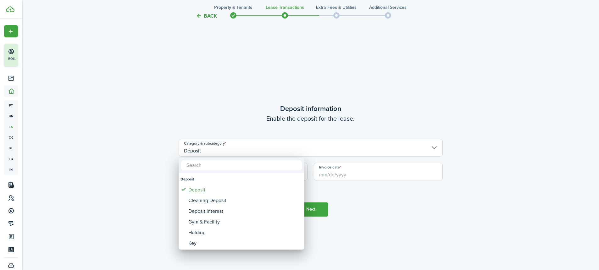
click at [143, 155] on div at bounding box center [300, 135] width 700 height 371
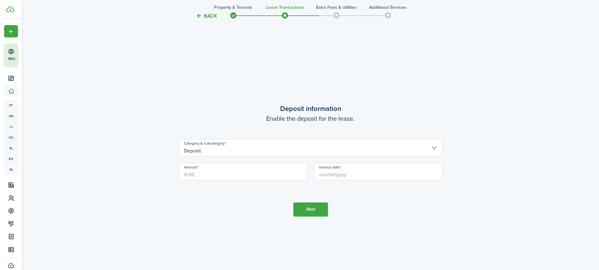
drag, startPoint x: 197, startPoint y: 169, endPoint x: 401, endPoint y: 206, distance: 207.3
click at [198, 169] on input "Amount" at bounding box center [243, 172] width 129 height 18
click at [348, 175] on input "Invoice date" at bounding box center [378, 172] width 129 height 18
type input "$2,100.00"
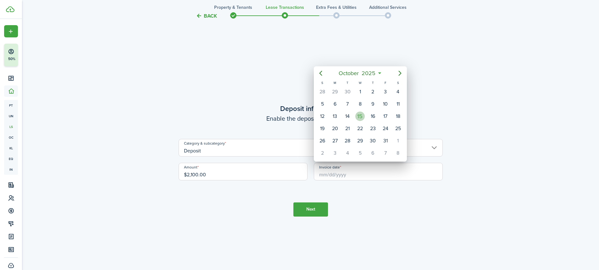
click at [360, 113] on div "15" at bounding box center [360, 116] width 9 height 9
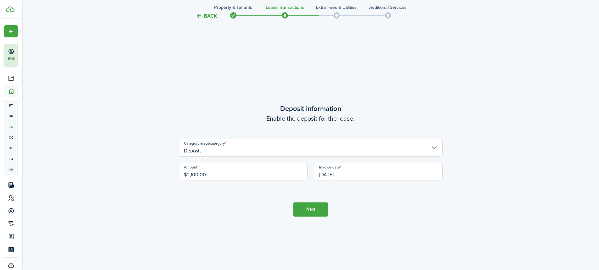
click at [329, 179] on input "[DATE]" at bounding box center [378, 172] width 129 height 18
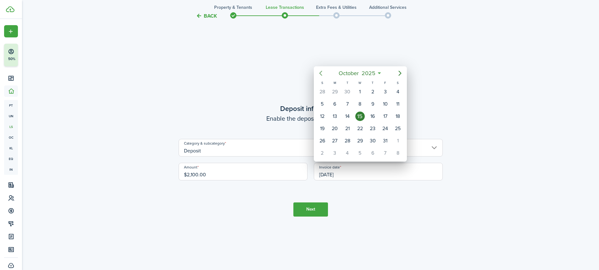
click at [325, 70] on mbsc-button "Previous page" at bounding box center [321, 73] width 13 height 13
click at [323, 71] on icon "Previous page" at bounding box center [321, 74] width 8 height 8
click at [325, 120] on div "13" at bounding box center [322, 116] width 9 height 9
type input "[DATE]"
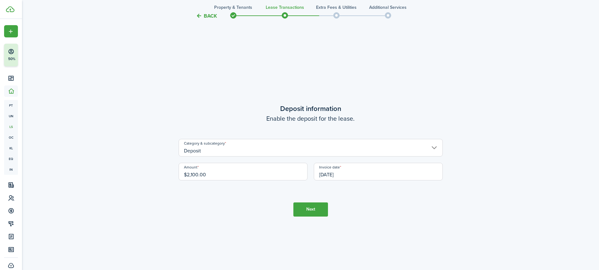
click at [310, 212] on button "Next" at bounding box center [311, 210] width 35 height 14
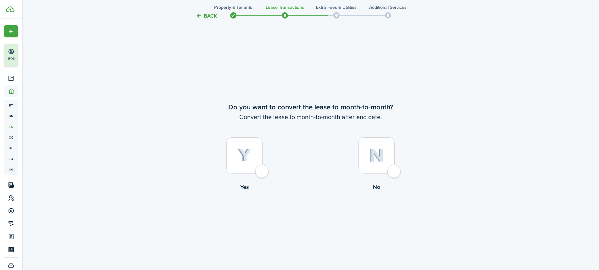
scroll to position [1309, 0]
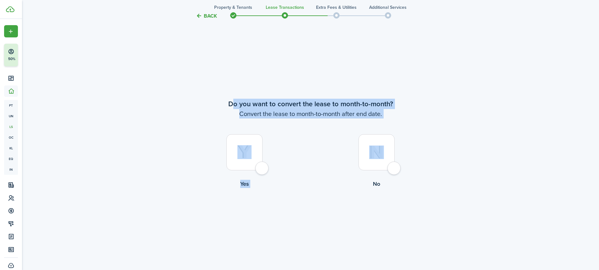
drag, startPoint x: 232, startPoint y: 106, endPoint x: 498, endPoint y: 138, distance: 268.0
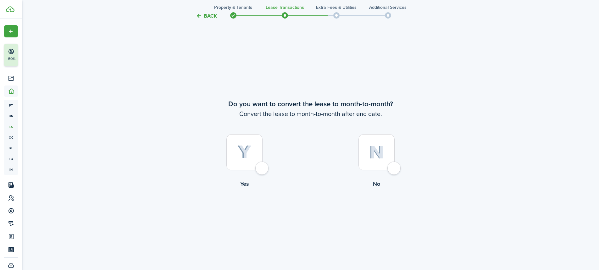
click at [384, 149] on div at bounding box center [377, 152] width 36 height 36
radio input "true"
click at [308, 204] on tc-wizard-step "Do you want to convert the lease to month-to-month? Convert the lease to month-…" at bounding box center [311, 160] width 264 height 270
click at [308, 208] on button "Continue" at bounding box center [311, 214] width 35 height 14
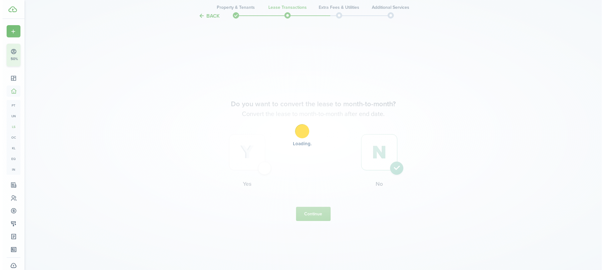
scroll to position [0, 0]
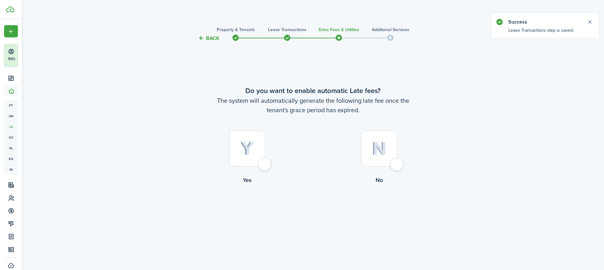
click at [235, 152] on div at bounding box center [247, 149] width 36 height 36
radio input "true"
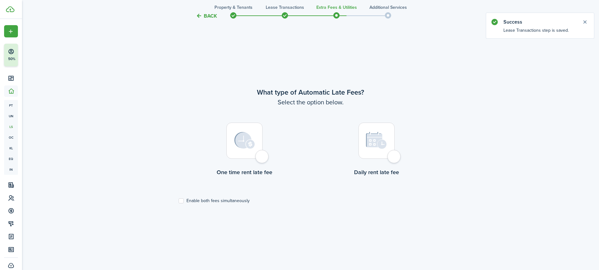
scroll to position [228, 0]
click at [255, 144] on div at bounding box center [245, 140] width 36 height 36
radio input "true"
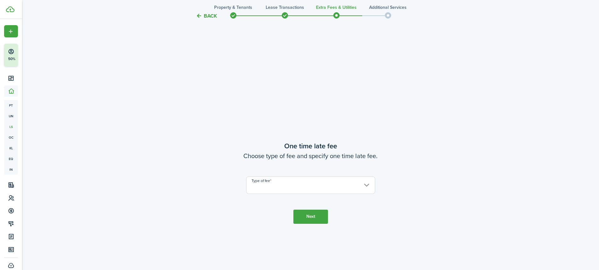
scroll to position [498, 0]
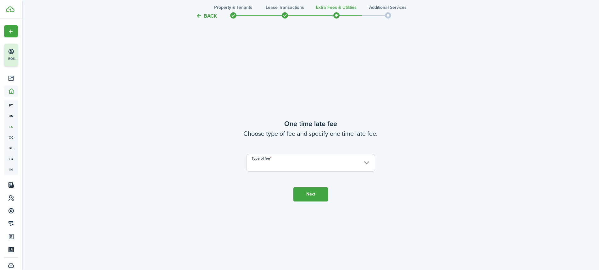
click at [282, 171] on input "Type of fee" at bounding box center [310, 163] width 129 height 18
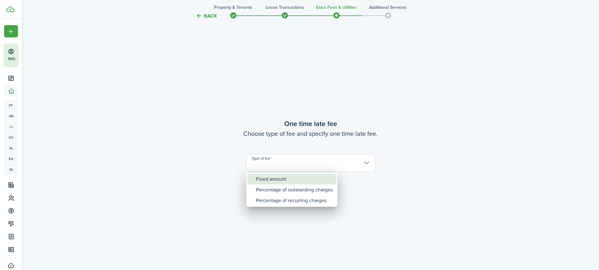
click at [282, 183] on div "Fixed amount" at bounding box center [294, 179] width 77 height 11
type input "Fixed amount"
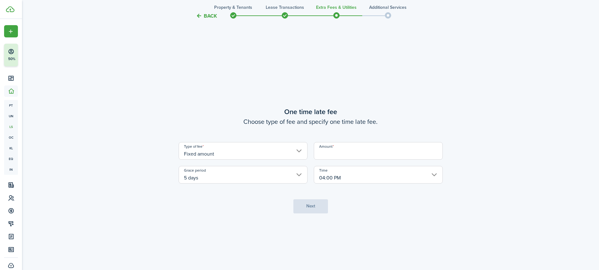
click at [344, 146] on input "Amount" at bounding box center [378, 151] width 129 height 18
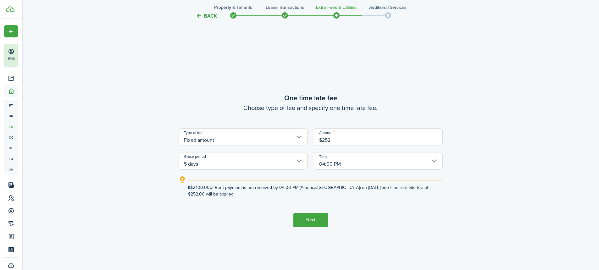
click at [268, 156] on input "5 days" at bounding box center [243, 161] width 129 height 18
type input "$252.00"
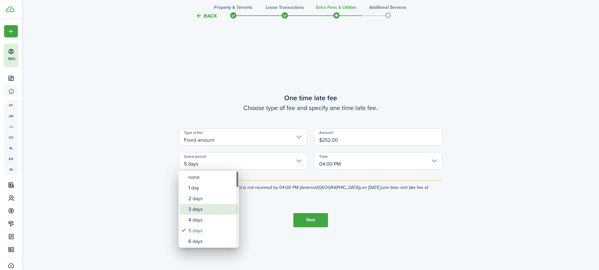
click at [206, 209] on div "3 days" at bounding box center [211, 209] width 46 height 11
type input "3 days"
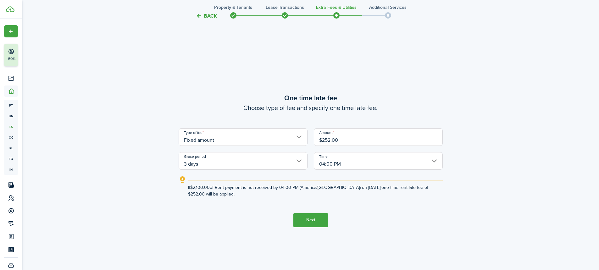
click at [326, 164] on input "04:00 PM" at bounding box center [378, 161] width 129 height 18
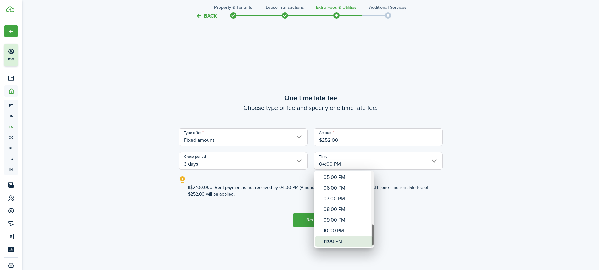
click at [353, 215] on div "11:00 PM" at bounding box center [347, 241] width 46 height 11
type input "11:00 PM"
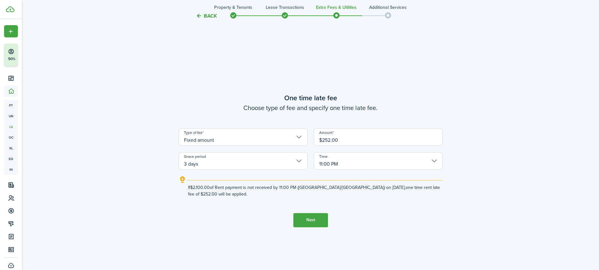
click at [315, 215] on button "Next" at bounding box center [311, 220] width 35 height 14
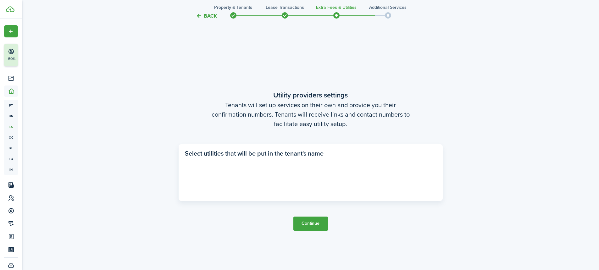
scroll to position [769, 0]
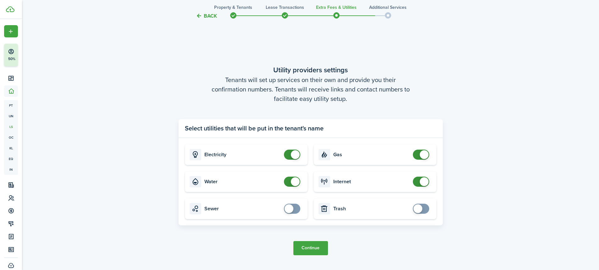
click at [418, 179] on span at bounding box center [421, 182] width 6 height 10
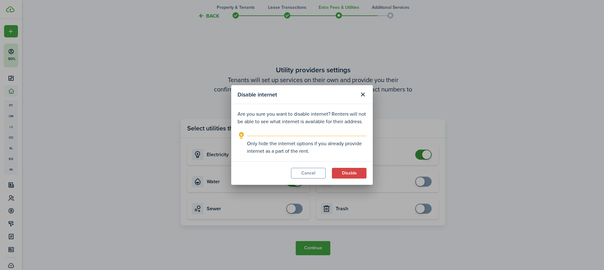
click at [360, 92] on button "Close modal" at bounding box center [362, 94] width 11 height 11
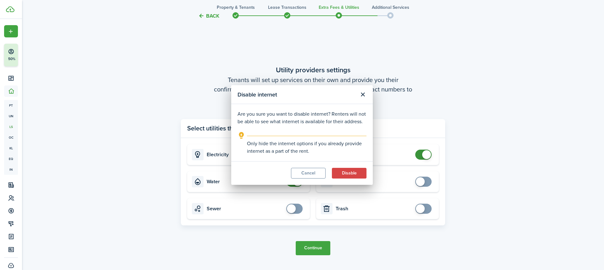
checkbox input "true"
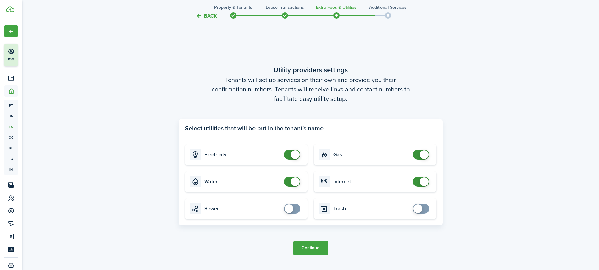
click at [308, 215] on button "Continue" at bounding box center [311, 248] width 35 height 14
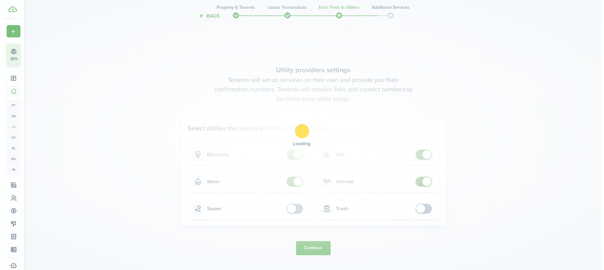
scroll to position [0, 0]
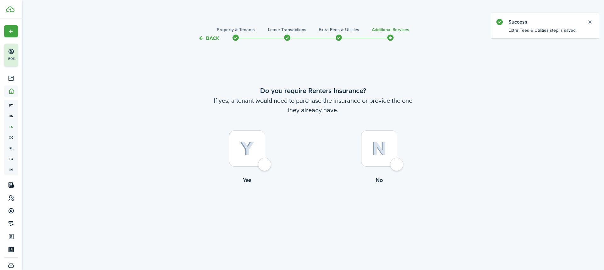
click at [397, 167] on div at bounding box center [379, 149] width 36 height 36
radio input "true"
click at [237, 162] on div at bounding box center [247, 149] width 36 height 36
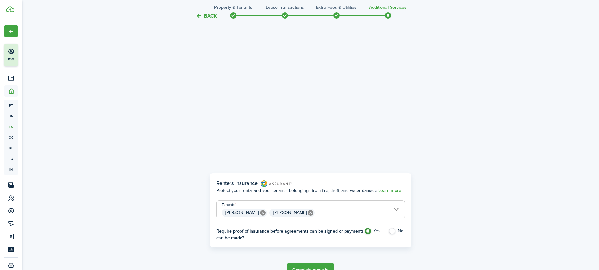
scroll to position [18, 0]
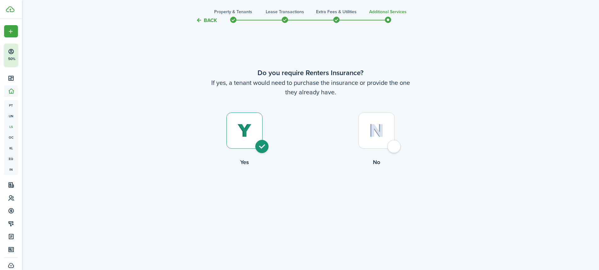
click at [379, 121] on div at bounding box center [377, 131] width 36 height 36
radio input "false"
radio input "true"
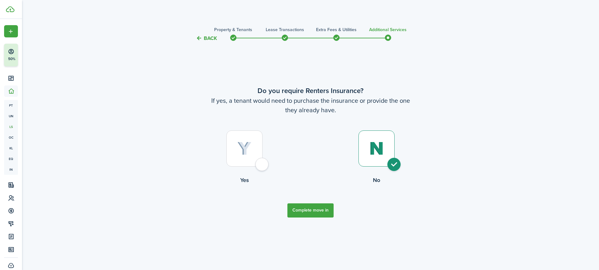
scroll to position [0, 0]
click at [328, 210] on button "Complete move in" at bounding box center [313, 211] width 46 height 14
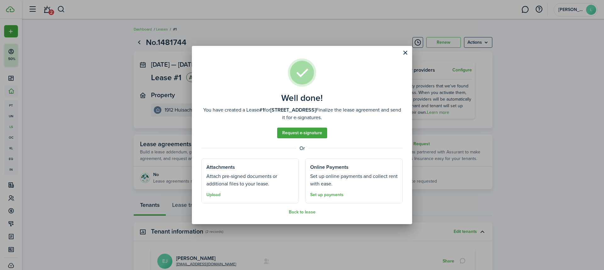
click at [323, 194] on link "Set up payments" at bounding box center [326, 195] width 33 height 5
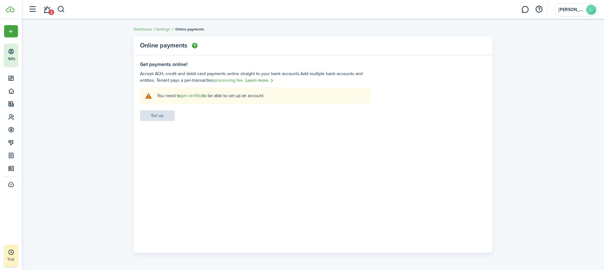
click at [149, 117] on settings-fieldset-body "You need to get verified to be able to set up an account. Set up" at bounding box center [255, 104] width 231 height 34
click at [168, 30] on link "Settings" at bounding box center [163, 29] width 14 height 6
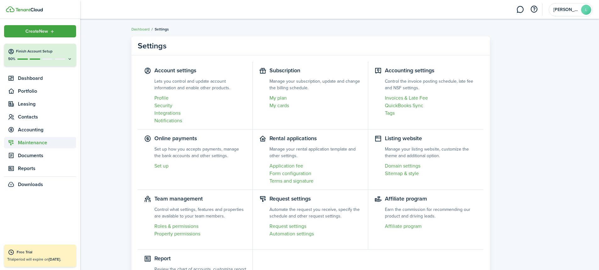
click at [45, 139] on span "Maintenance" at bounding box center [40, 142] width 72 height 11
click at [38, 152] on link "rq Requests" at bounding box center [40, 157] width 72 height 11
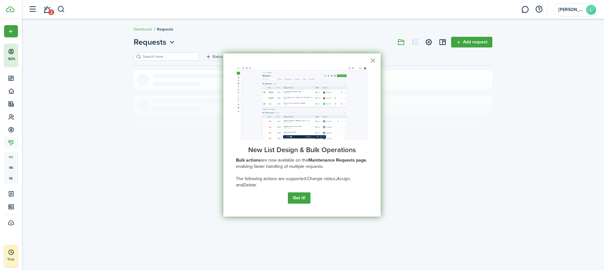
click at [370, 64] on button "×" at bounding box center [373, 60] width 6 height 10
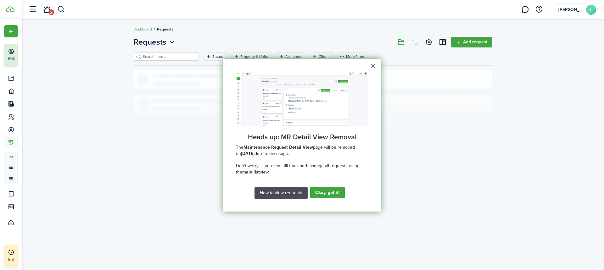
click at [295, 194] on button "How to view requests" at bounding box center [281, 193] width 53 height 12
click at [289, 150] on span "due to low usage." at bounding box center [272, 153] width 35 height 7
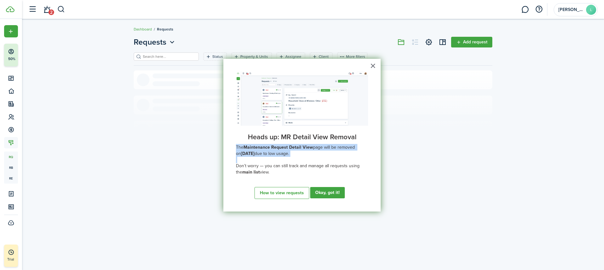
click at [289, 150] on span "due to low usage." at bounding box center [272, 153] width 35 height 7
drag, startPoint x: 247, startPoint y: 138, endPoint x: 279, endPoint y: 170, distance: 45.6
click at [279, 170] on div "× Heads up: MR Detail View Removal The Maintenance Request Detail View page wil…" at bounding box center [301, 135] width 157 height 153
click at [332, 190] on button "Okay, got it!" at bounding box center [328, 192] width 33 height 11
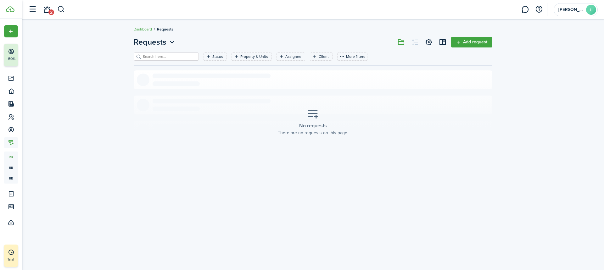
click at [51, 6] on link "2" at bounding box center [47, 10] width 12 height 16
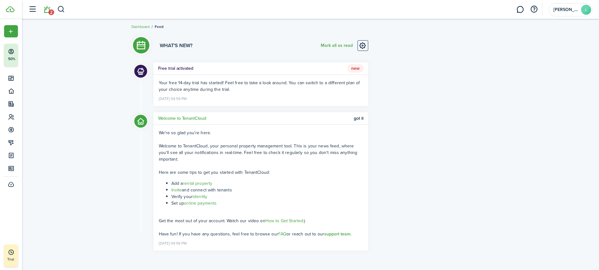
scroll to position [3, 0]
click at [141, 40] on icon at bounding box center [141, 44] width 10 height 10
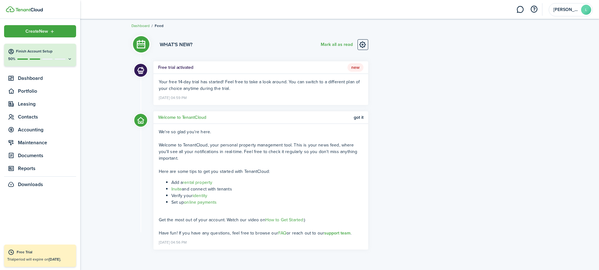
click at [67, 58] on div "50%" at bounding box center [40, 58] width 65 height 5
click at [31, 152] on span "Documents" at bounding box center [47, 156] width 58 height 8
click at [37, 172] on span "Landlord forms" at bounding box center [47, 170] width 58 height 8
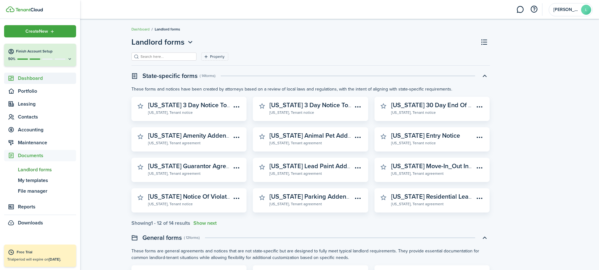
click at [25, 75] on span "Dashboard" at bounding box center [47, 79] width 58 height 8
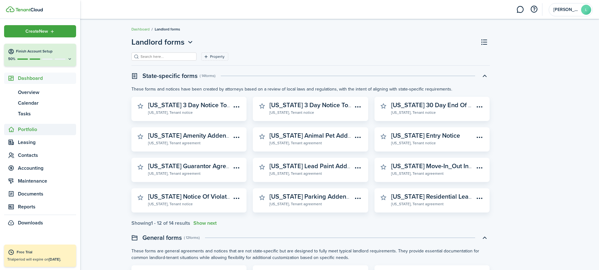
click at [39, 132] on span "Portfolio" at bounding box center [47, 130] width 58 height 8
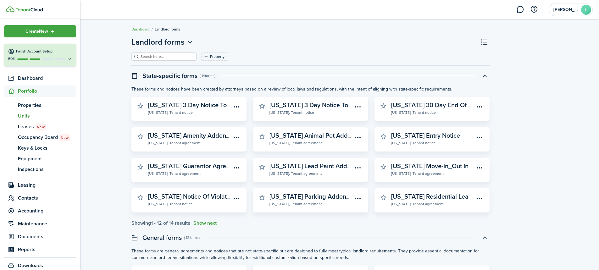
click at [23, 116] on span "Units" at bounding box center [47, 116] width 58 height 8
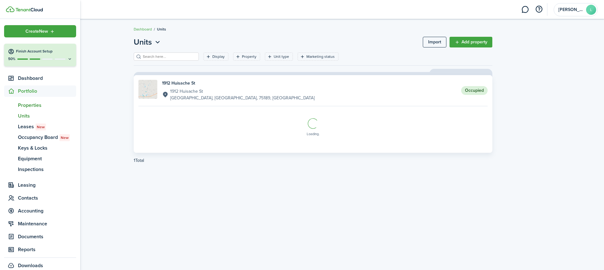
click at [28, 103] on span "Properties" at bounding box center [47, 106] width 58 height 8
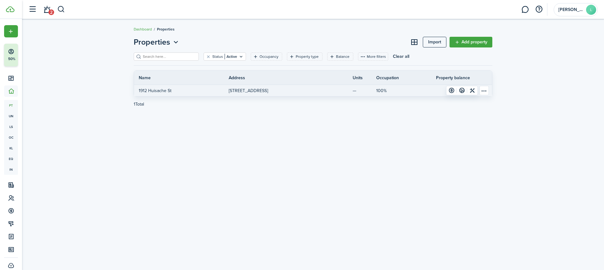
click at [216, 93] on link "1912 Huisache St" at bounding box center [181, 90] width 95 height 11
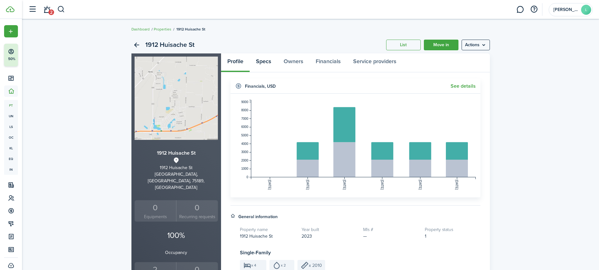
click at [267, 57] on link "Specs" at bounding box center [264, 62] width 28 height 19
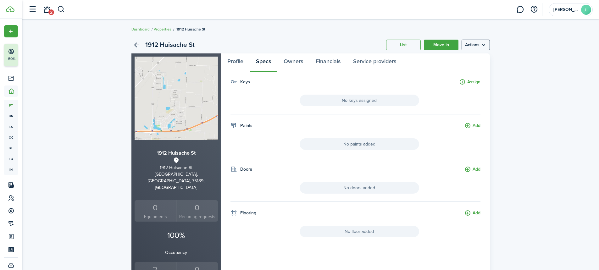
click at [453, 44] on menu-btn "Actions" at bounding box center [476, 45] width 28 height 11
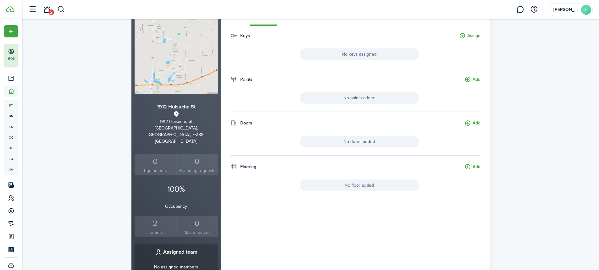
scroll to position [122, 0]
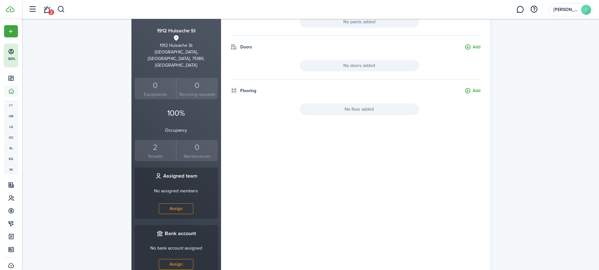
click at [182, 172] on h3 "Assigned team" at bounding box center [180, 176] width 34 height 8
click at [164, 188] on p "No assigned members" at bounding box center [176, 191] width 44 height 7
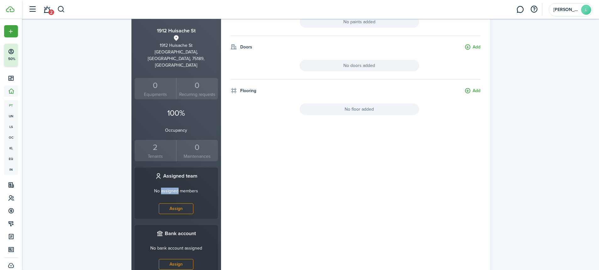
click at [164, 188] on p "No assigned members" at bounding box center [176, 191] width 44 height 7
click at [184, 215] on link "Assign" at bounding box center [176, 264] width 35 height 11
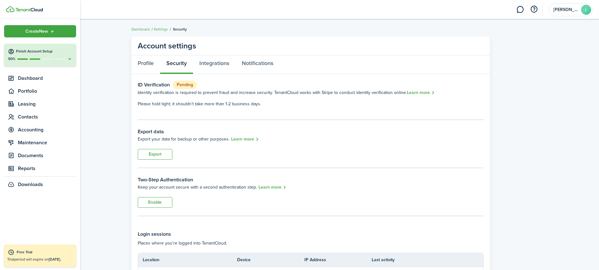
click at [18, 46] on button "Finish Account Setup 50%" at bounding box center [40, 55] width 72 height 23
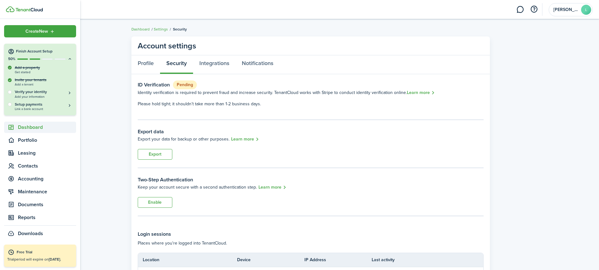
click at [31, 129] on span "Dashboard" at bounding box center [47, 128] width 58 height 8
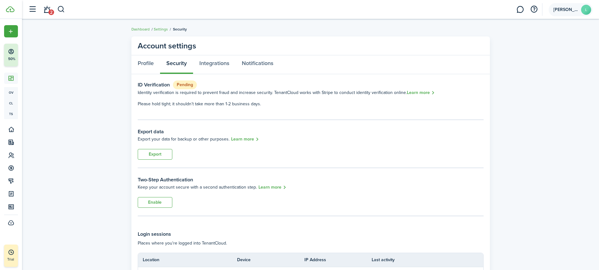
click at [453, 13] on account-user-avatar "[PERSON_NAME]" at bounding box center [571, 9] width 44 height 13
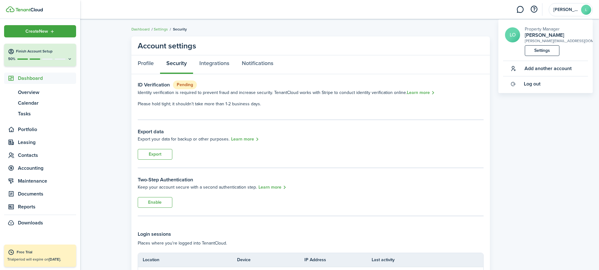
click at [35, 31] on span "Create New" at bounding box center [36, 31] width 23 height 4
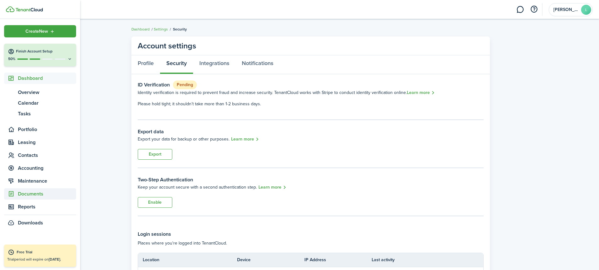
click at [40, 195] on span "Documents" at bounding box center [47, 194] width 58 height 8
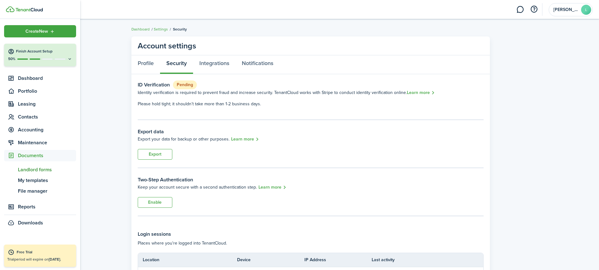
click at [48, 166] on span "Landlord forms" at bounding box center [47, 170] width 58 height 8
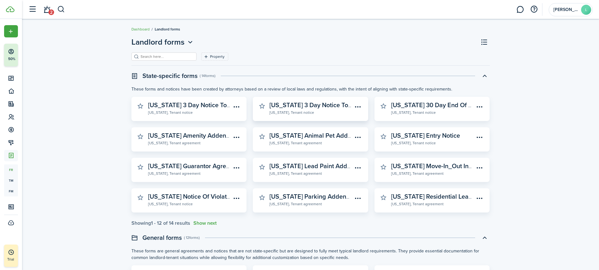
click at [301, 105] on widget-stats-description "[US_STATE] 3 Day Notice To Pay Rent Or Vacate" at bounding box center [337, 104] width 134 height 9
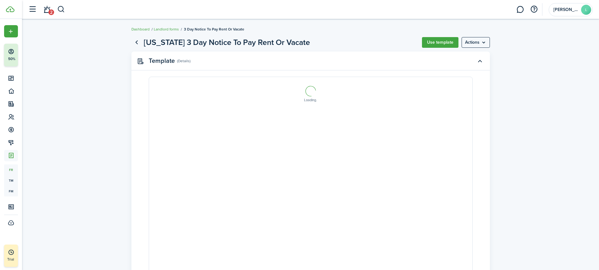
select select "fit"
type input "1"
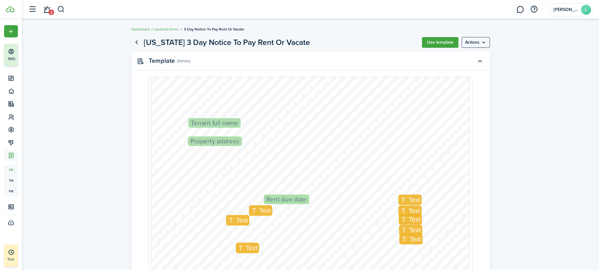
scroll to position [28, 0]
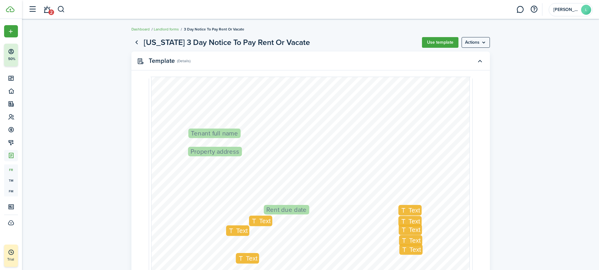
click at [138, 41] on link "Go back" at bounding box center [137, 42] width 11 height 11
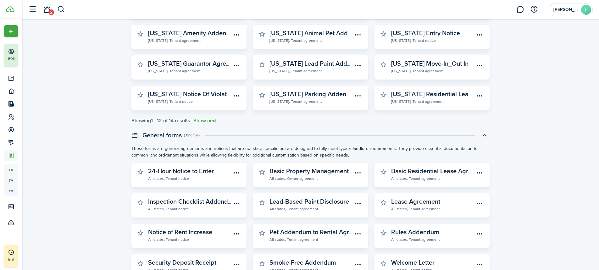
scroll to position [142, 0]
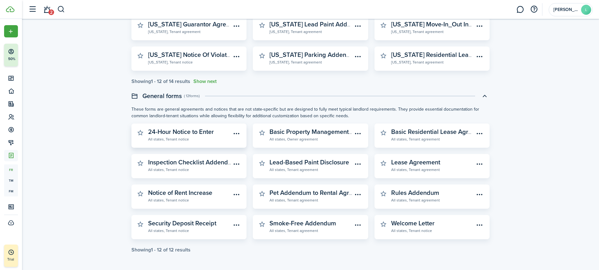
click at [201, 141] on widget-stats-subtitle "All states, Tenant notice" at bounding box center [189, 139] width 83 height 6
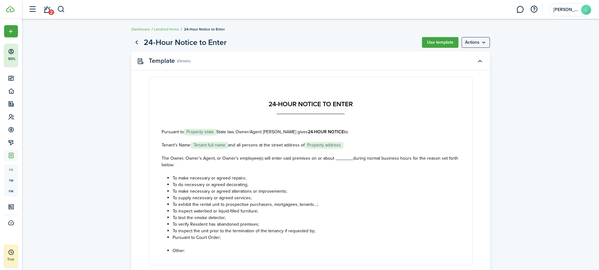
click at [140, 39] on link "Go back" at bounding box center [137, 42] width 11 height 11
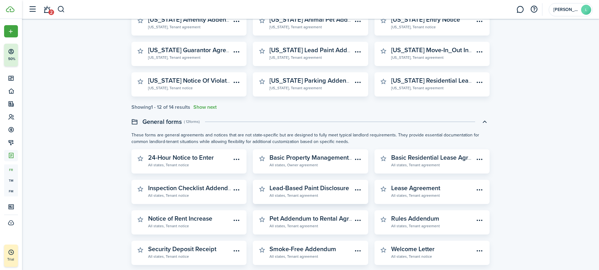
scroll to position [106, 0]
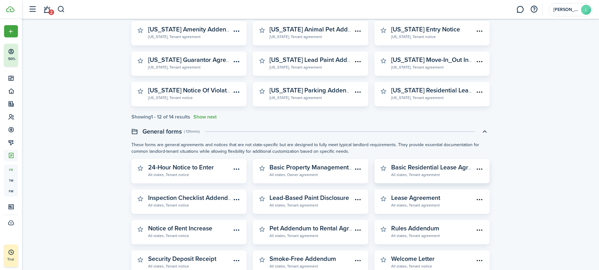
click at [408, 170] on widget-stats-description "Basic Residential Lease Agreement" at bounding box center [440, 167] width 98 height 9
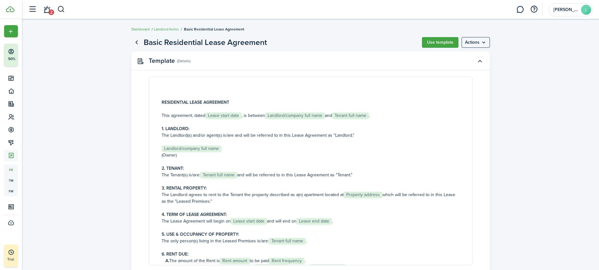
click at [140, 43] on link "Go back" at bounding box center [137, 42] width 11 height 11
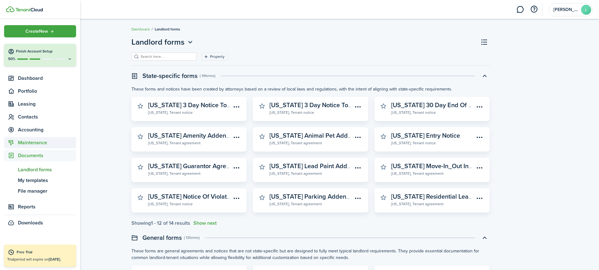
click at [15, 147] on span "Maintenance" at bounding box center [40, 142] width 72 height 11
click at [27, 169] on span "Requests Board" at bounding box center [47, 168] width 58 height 8
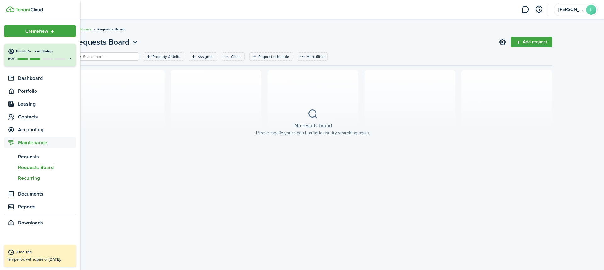
click at [28, 176] on span "Recurring" at bounding box center [47, 179] width 58 height 8
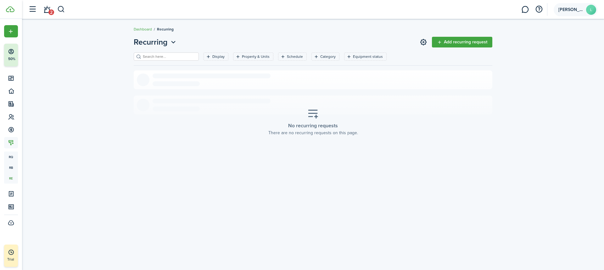
click at [453, 5] on avatar-text "L" at bounding box center [591, 10] width 10 height 10
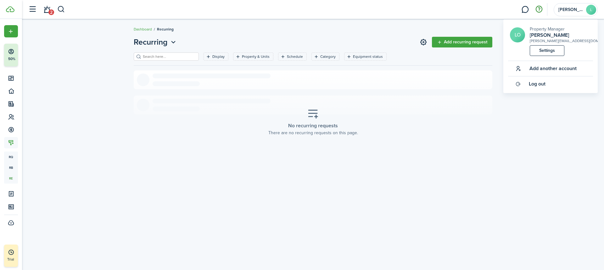
click at [453, 11] on button "button" at bounding box center [539, 9] width 11 height 11
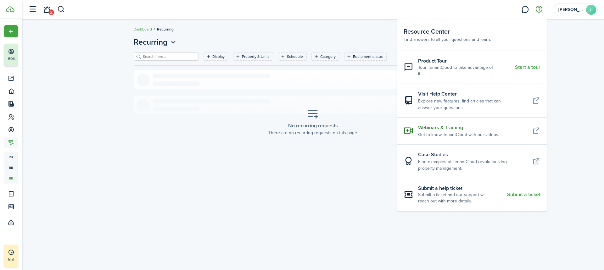
click at [453, 132] on resource-center-item-description "Get to know TenantCloud with our videos." at bounding box center [465, 135] width 94 height 7
